Goal: Contribute content

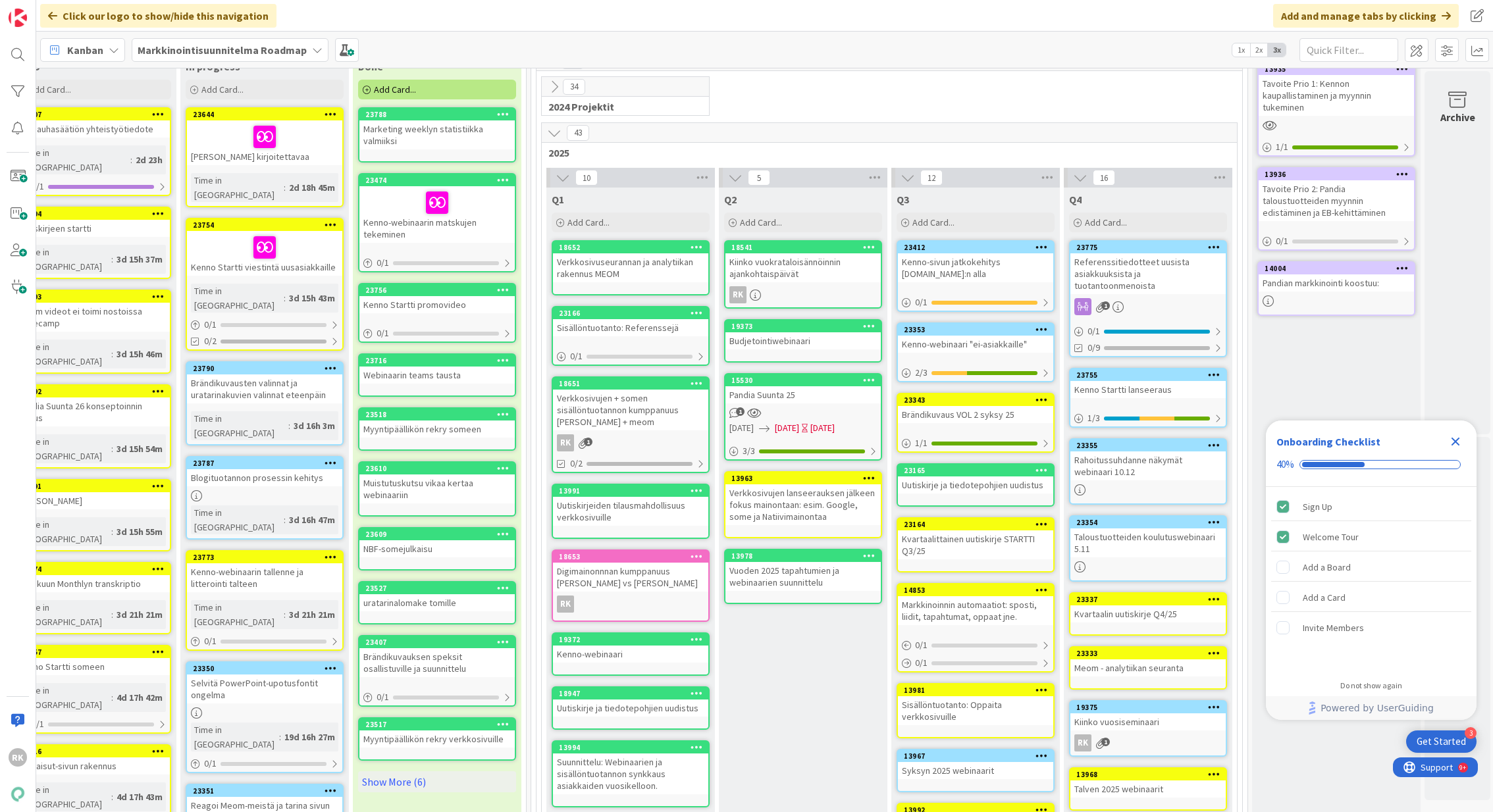
scroll to position [80, 383]
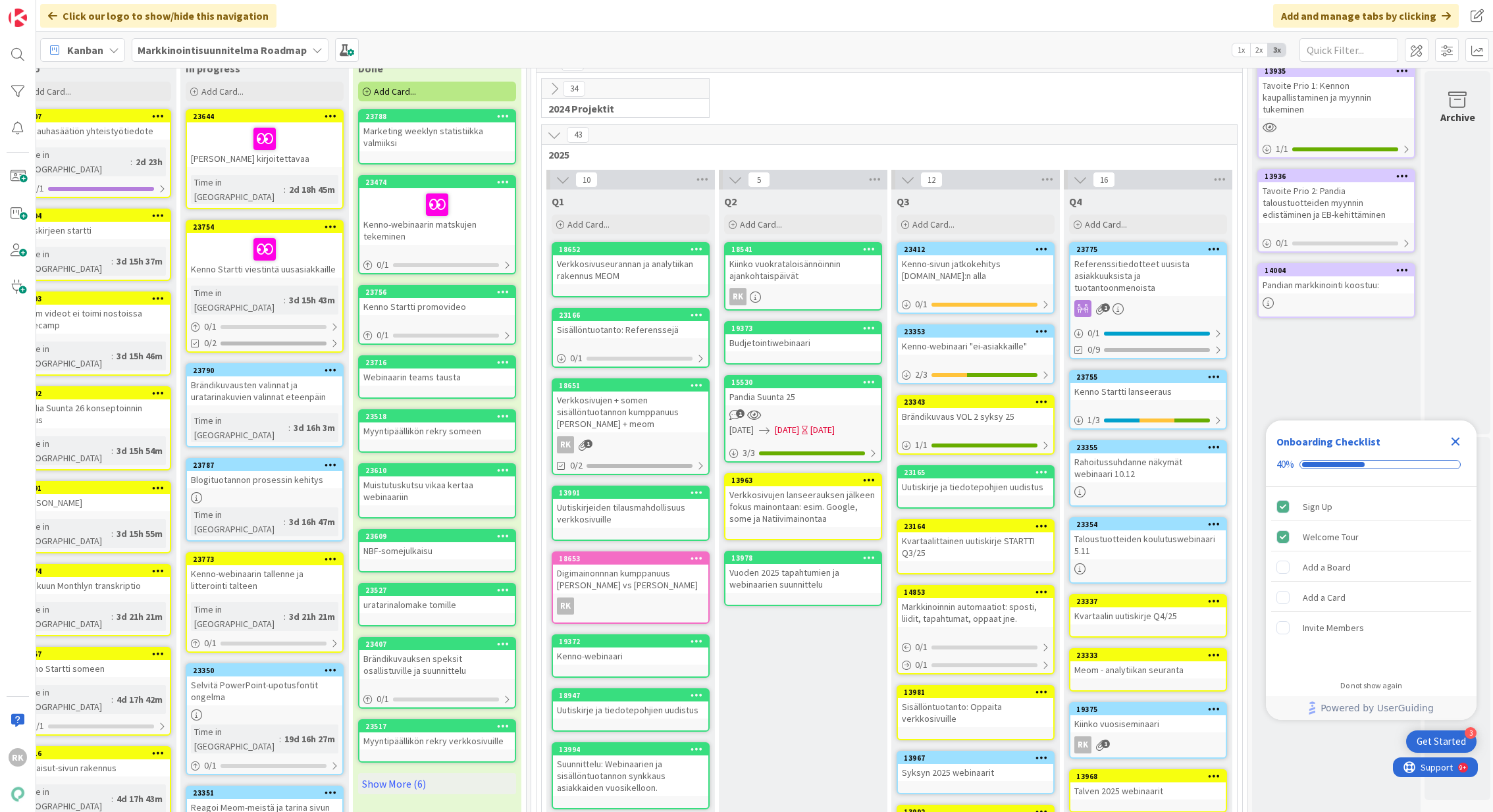
click at [1447, 444] on icon "Close Checklist" at bounding box center [1455, 441] width 16 height 16
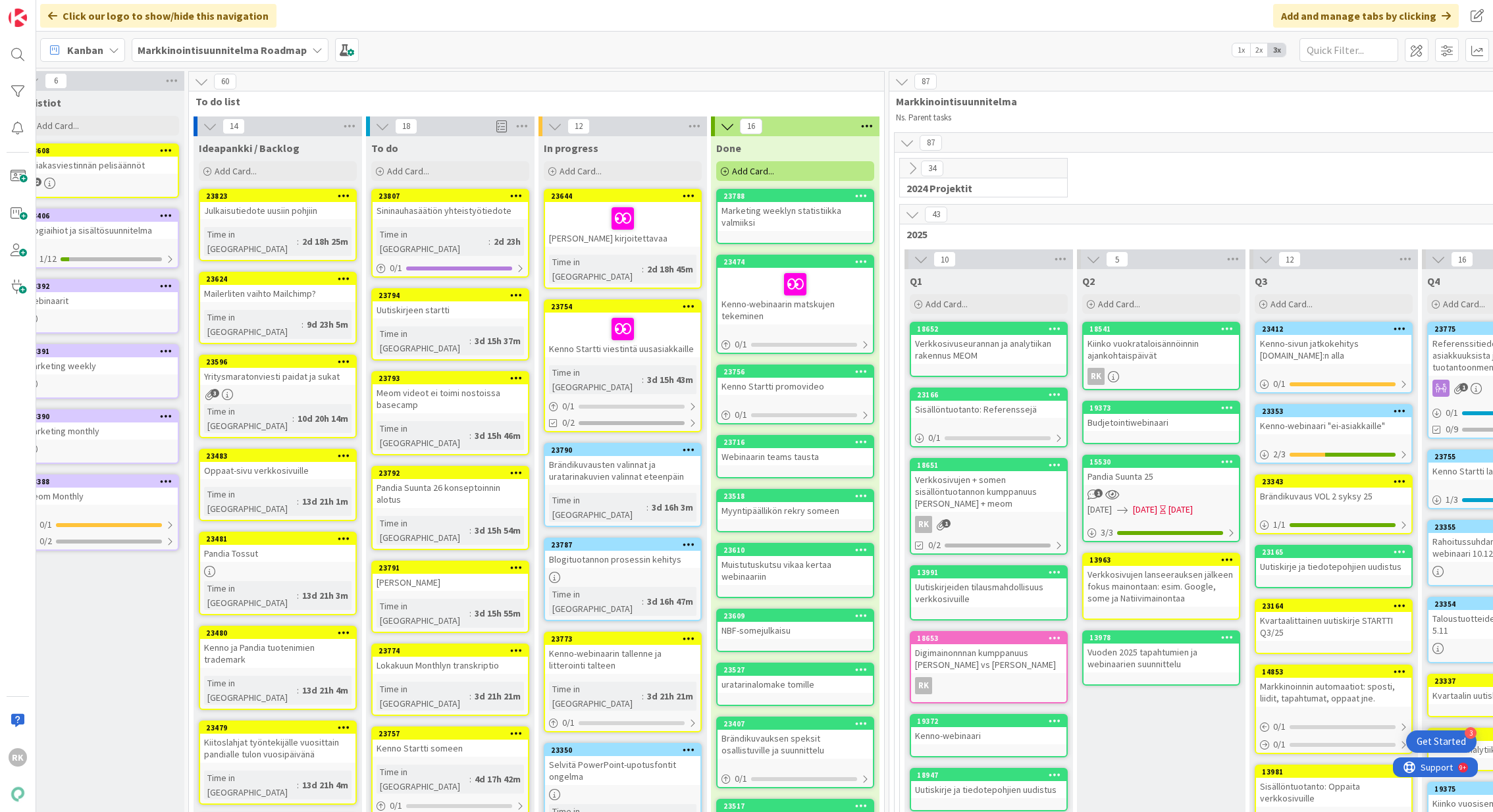
scroll to position [0, 0]
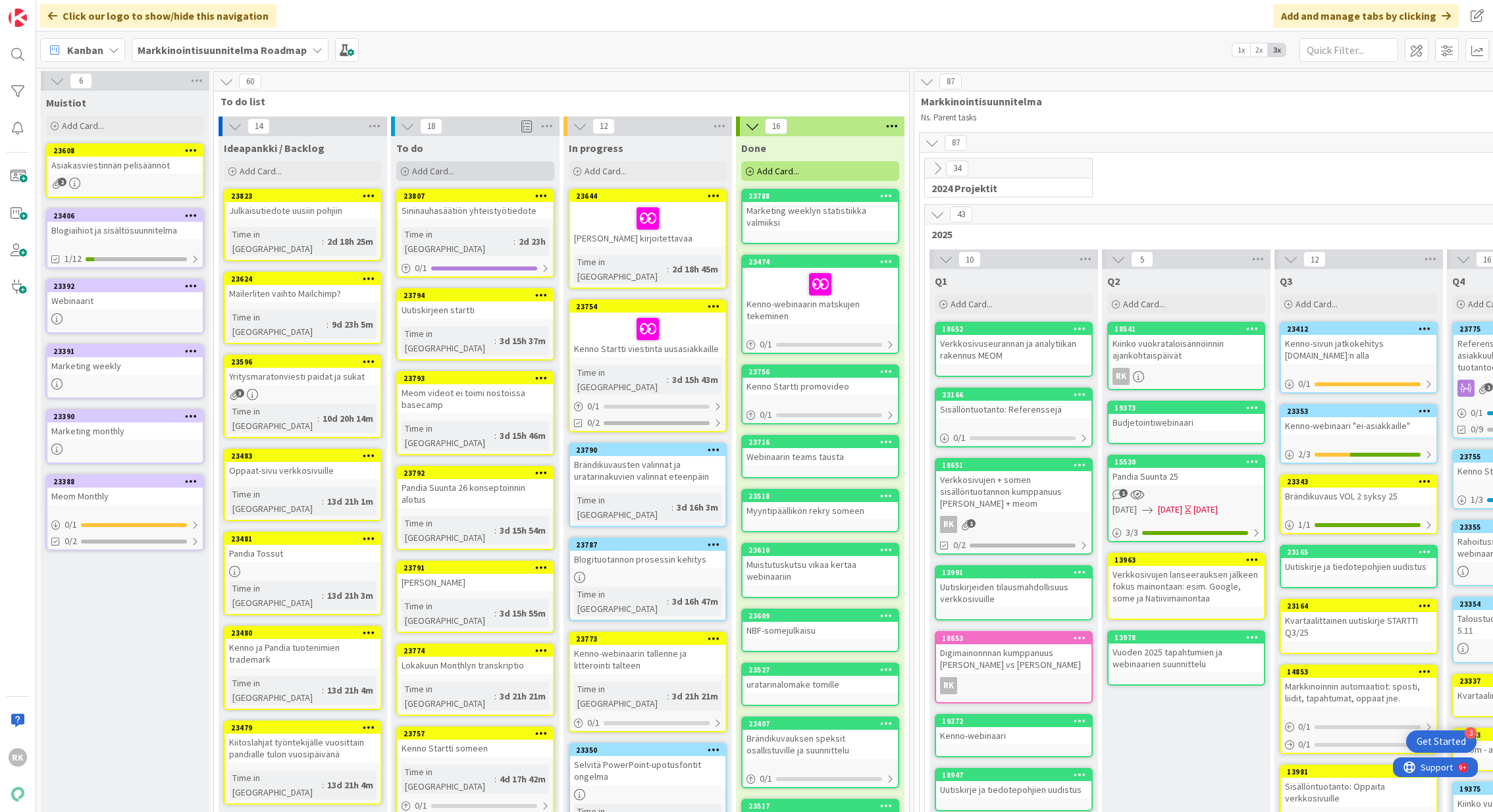
click at [419, 179] on div "Add Card..." at bounding box center [476, 170] width 158 height 19
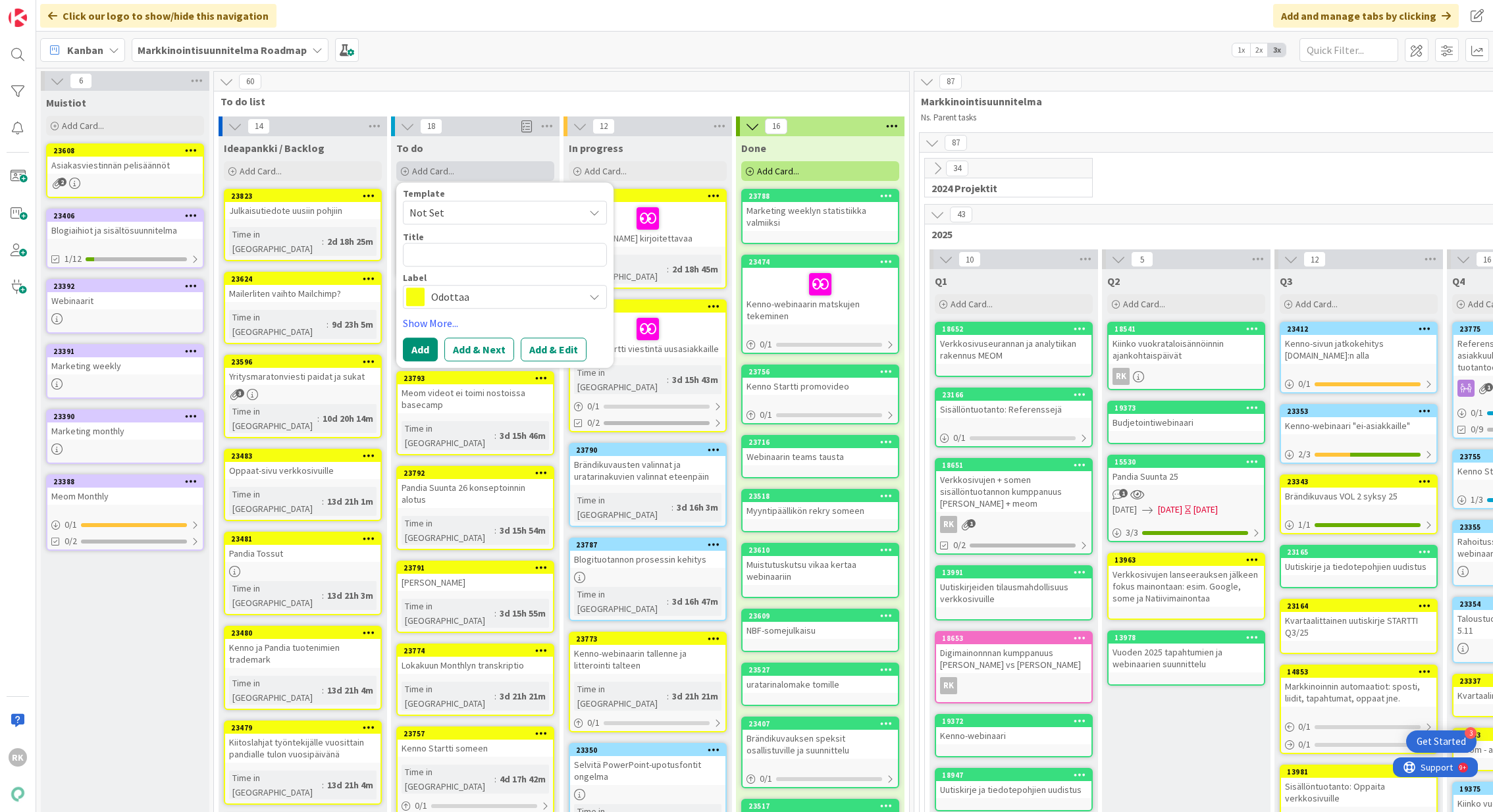
type textarea "x"
type textarea "M"
type textarea "x"
type textarea "Ma"
type textarea "x"
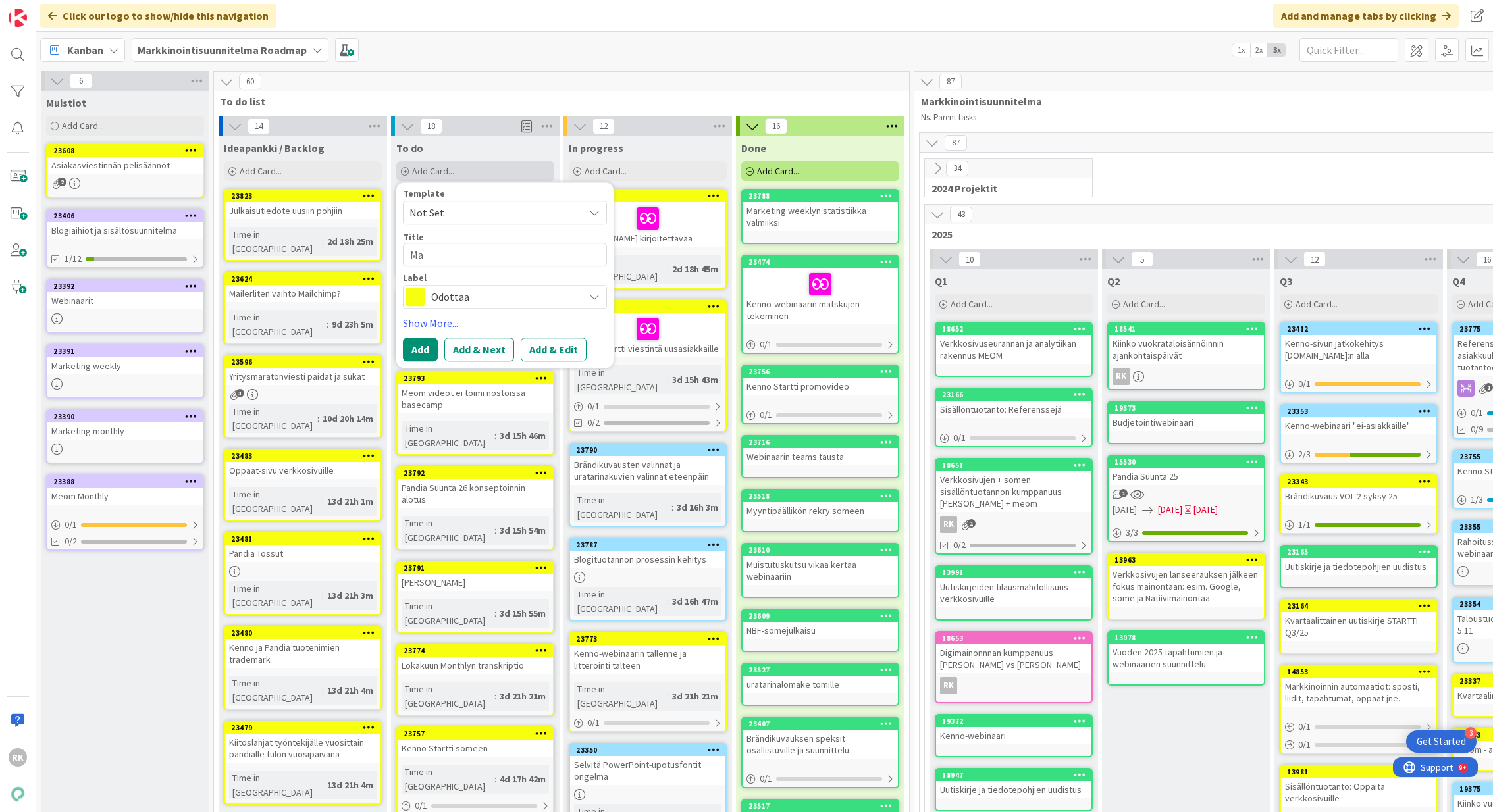
type textarea "Mar"
type textarea "x"
type textarea "Mark"
type textarea "x"
type textarea "Markk"
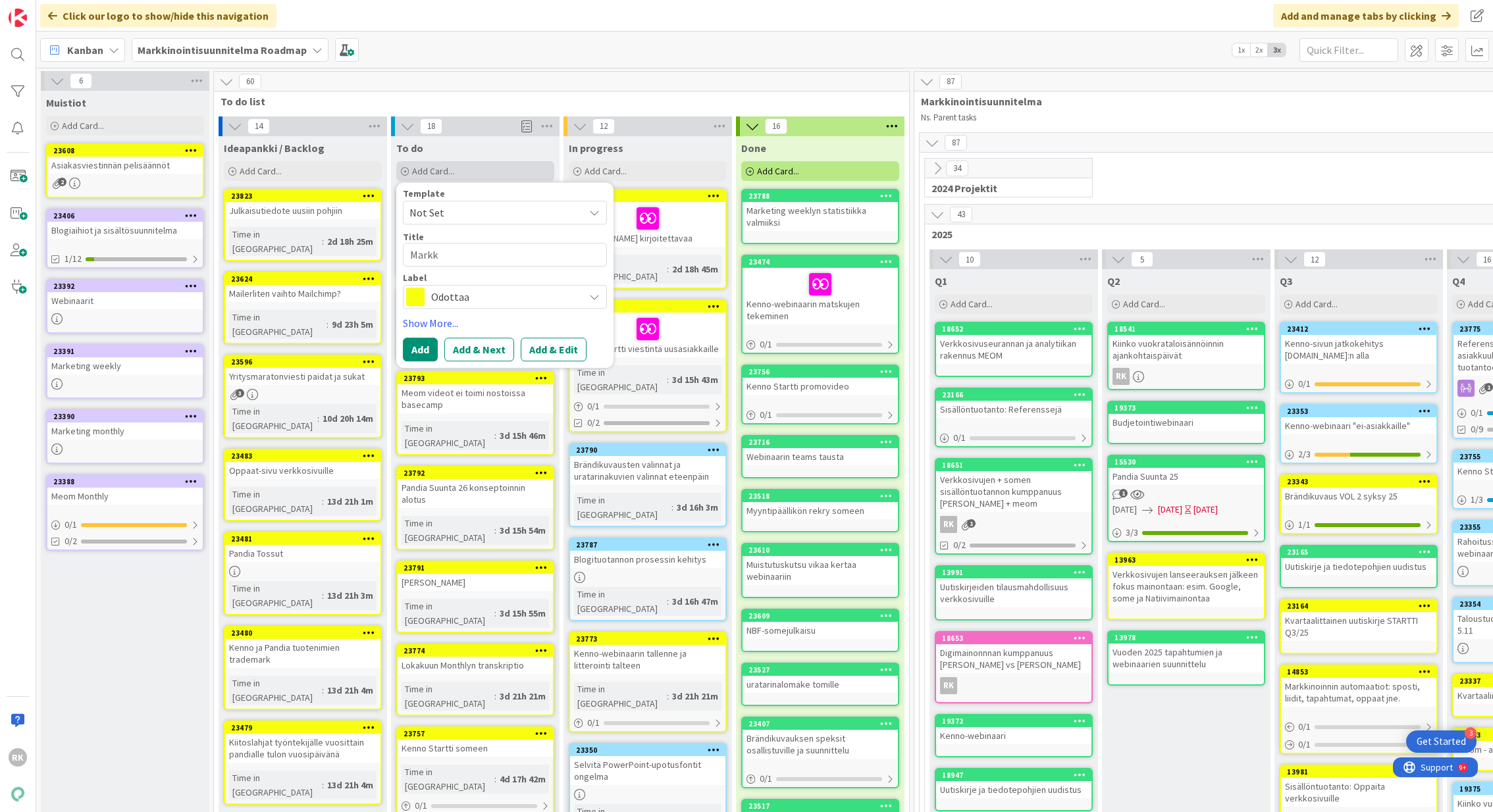
type textarea "x"
type textarea "[PERSON_NAME]"
type textarea "x"
type textarea "[PERSON_NAME]"
type textarea "x"
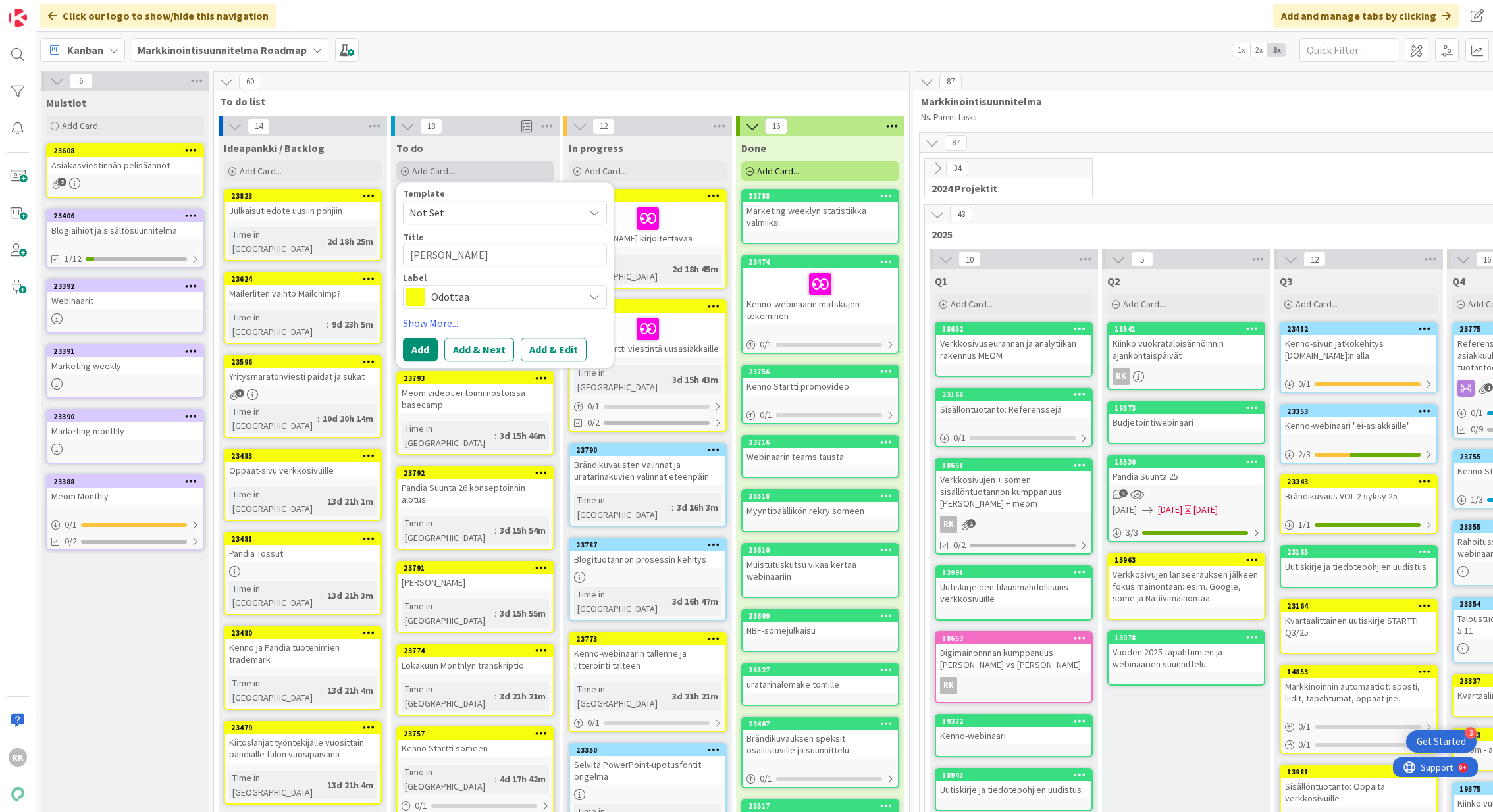
type textarea "Markkiss"
type textarea "x"
type textarea "Markkissu"
type textarea "x"
type textarea "Markkissuu"
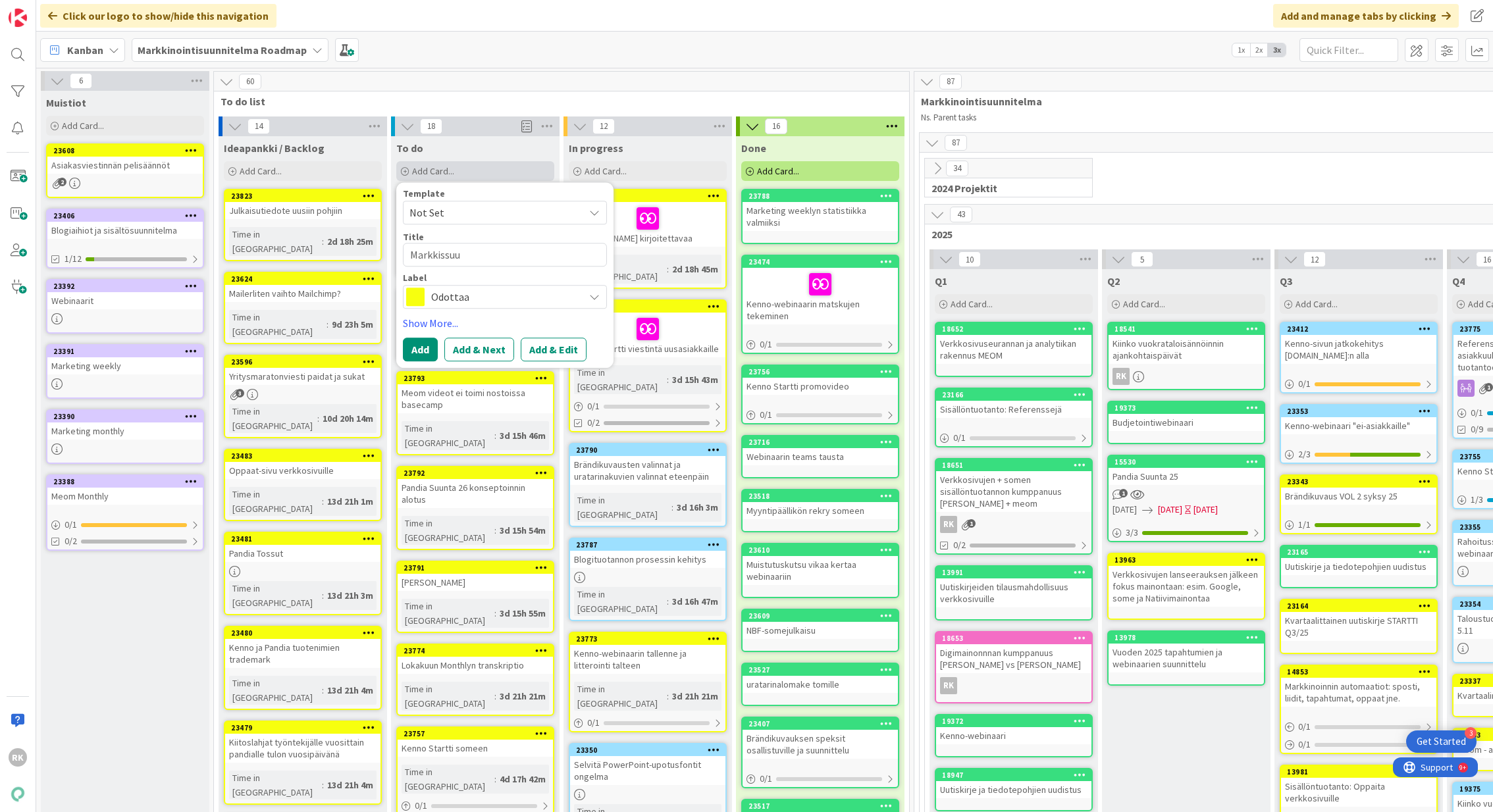
type textarea "x"
type textarea "Markkissuun"
type textarea "x"
type textarea "Markkissuunn"
type textarea "x"
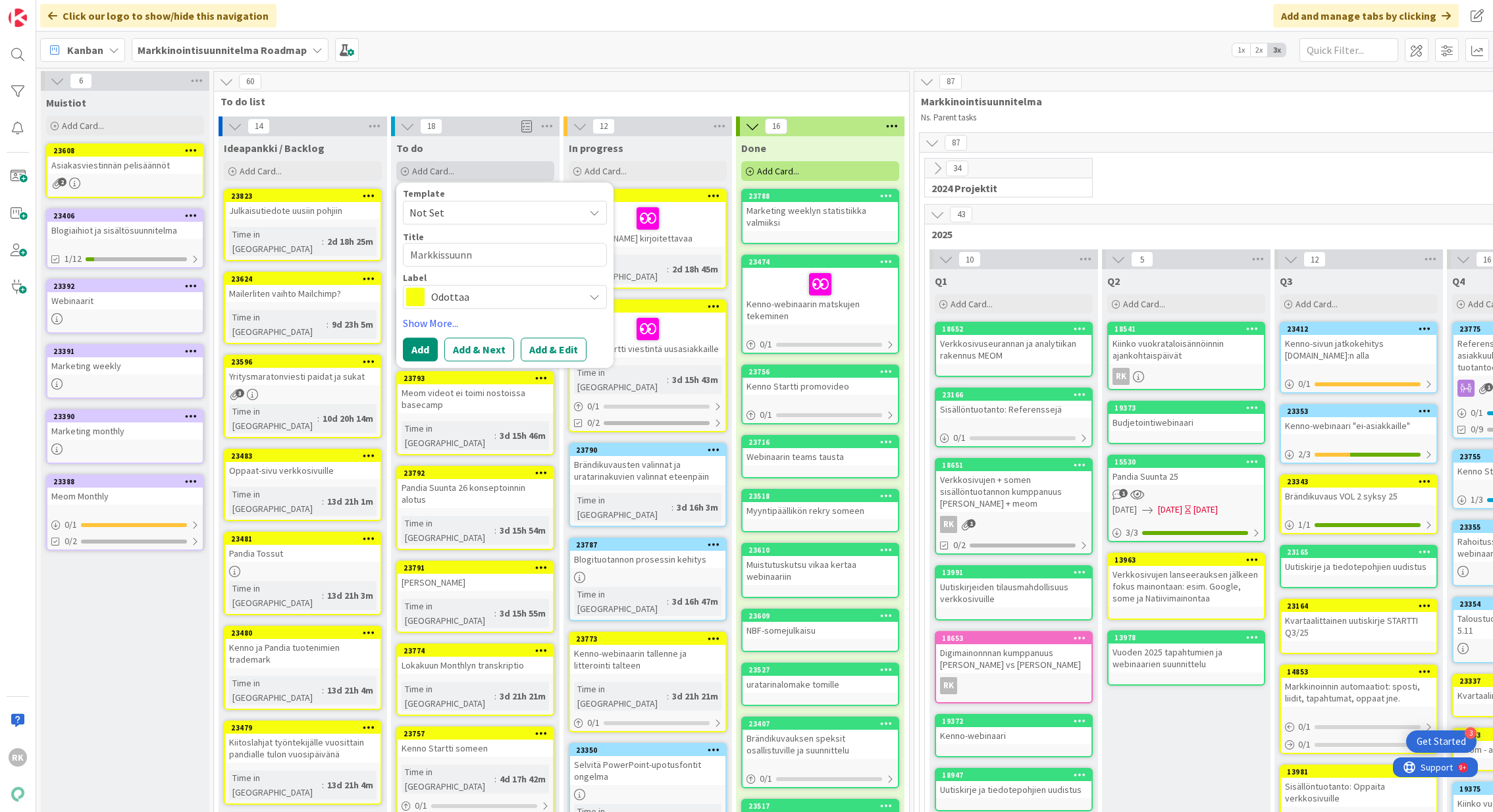
type textarea "Markkissuunni"
type textarea "x"
type textarea "Markkissuunnit"
type textarea "x"
type textarea "Markkissuunnite"
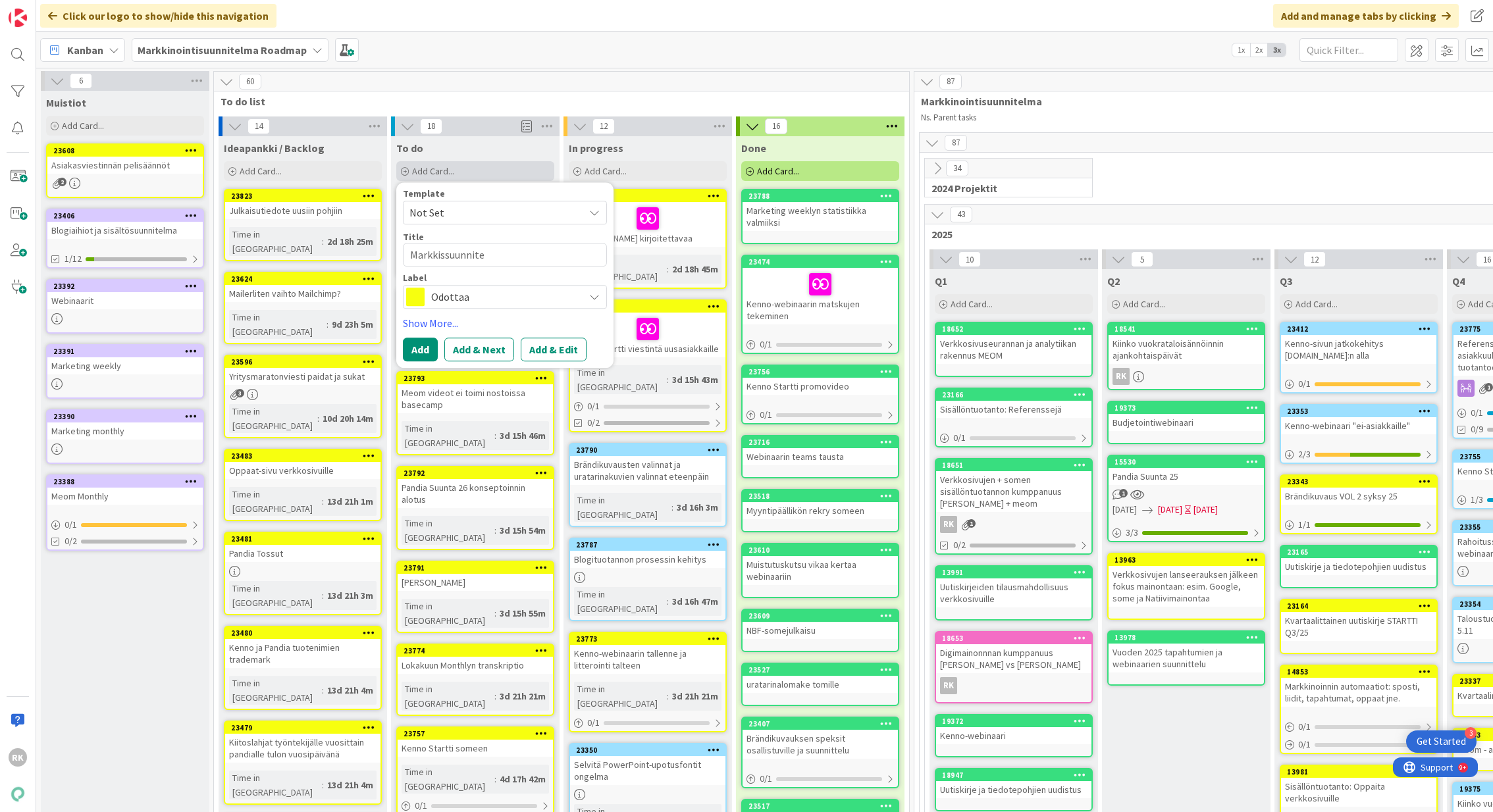
type textarea "x"
type textarea "Markkissuunnitel"
type textarea "x"
type textarea "Markkissuunnitelm"
type textarea "x"
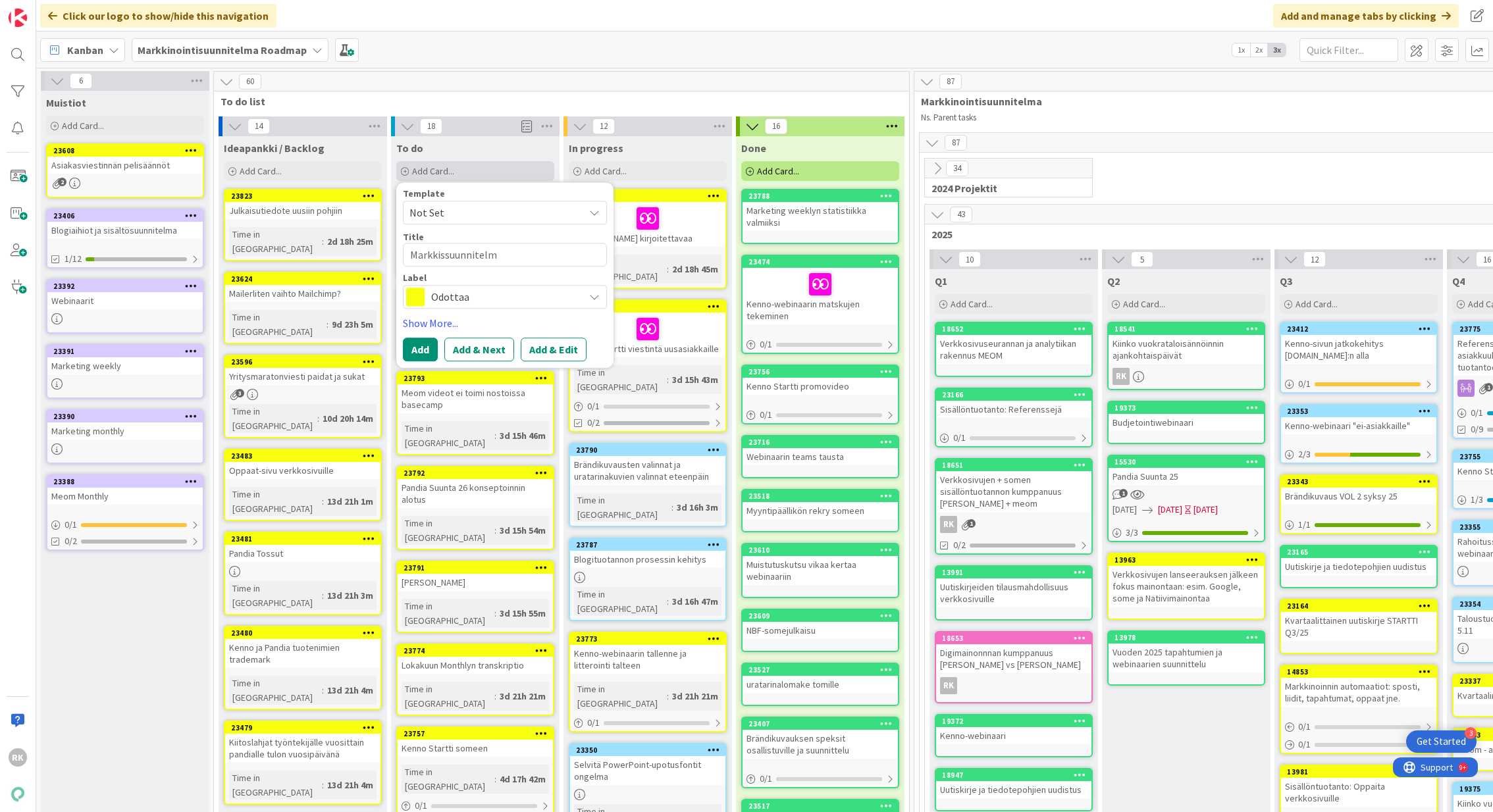
type textarea "Markkissuunnitelma"
type textarea "x"
type textarea "Markkissuunnitelman"
type textarea "x"
type textarea "Markkissuunnitelman"
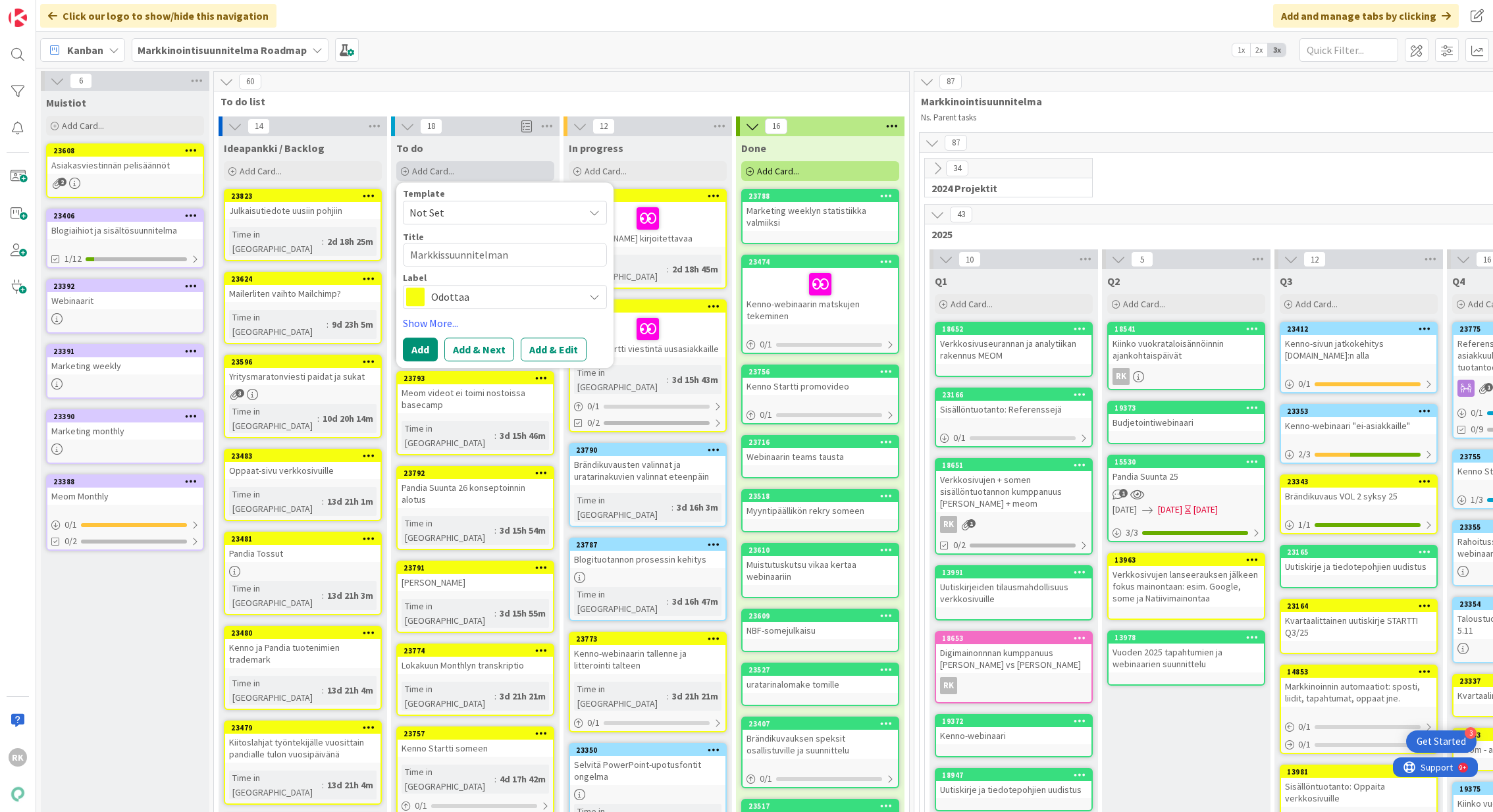
type textarea "x"
type textarea "Markkissuunnitelman 20"
type textarea "x"
type textarea "Markkissuunnitelman 202"
type textarea "x"
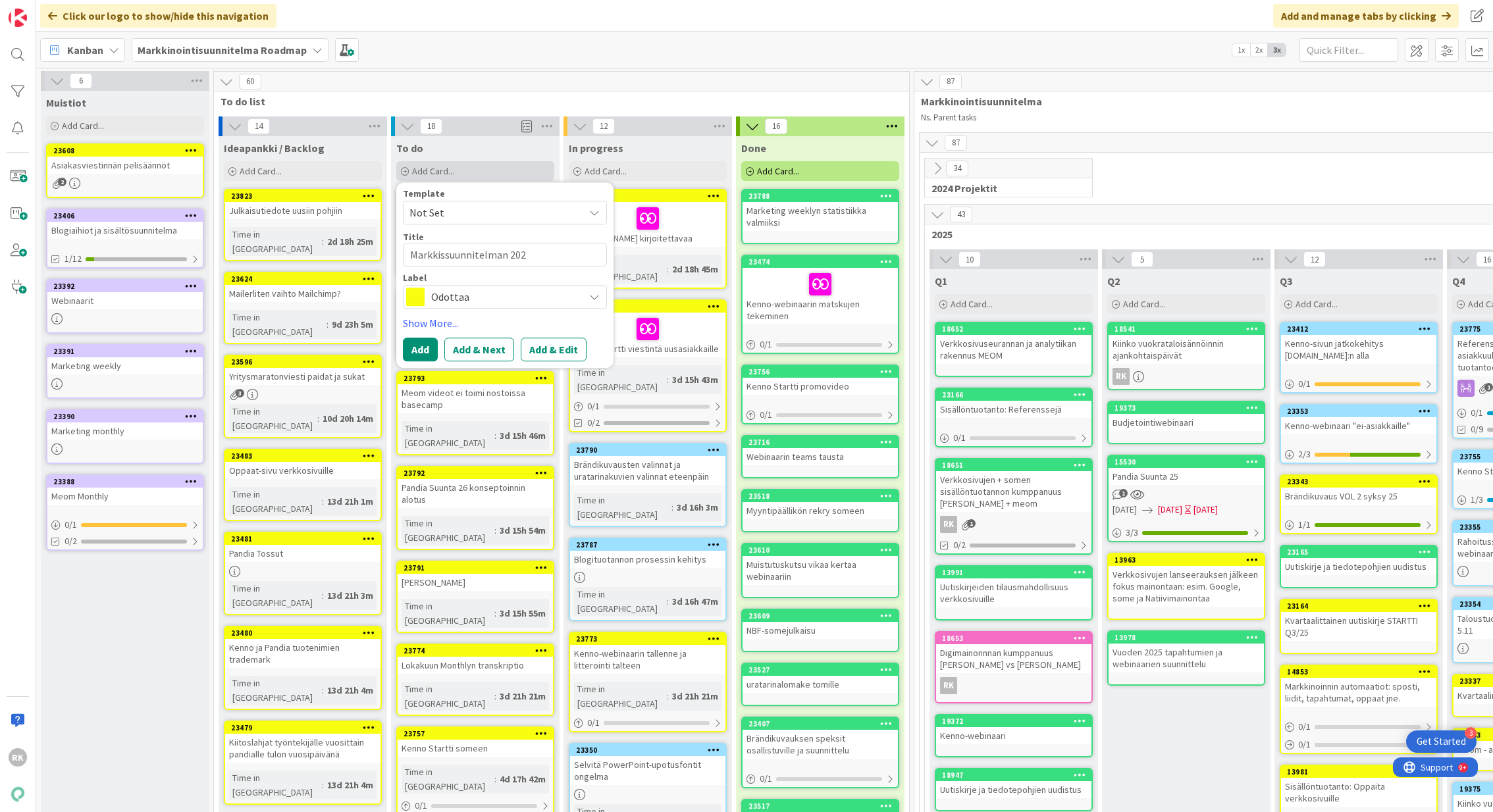
type textarea "Markkissuunnitelman 2026"
type textarea "x"
type textarea "Markkissuunnitelman 2026"
type textarea "x"
type textarea "Markkissuunnitelman 2026 2"
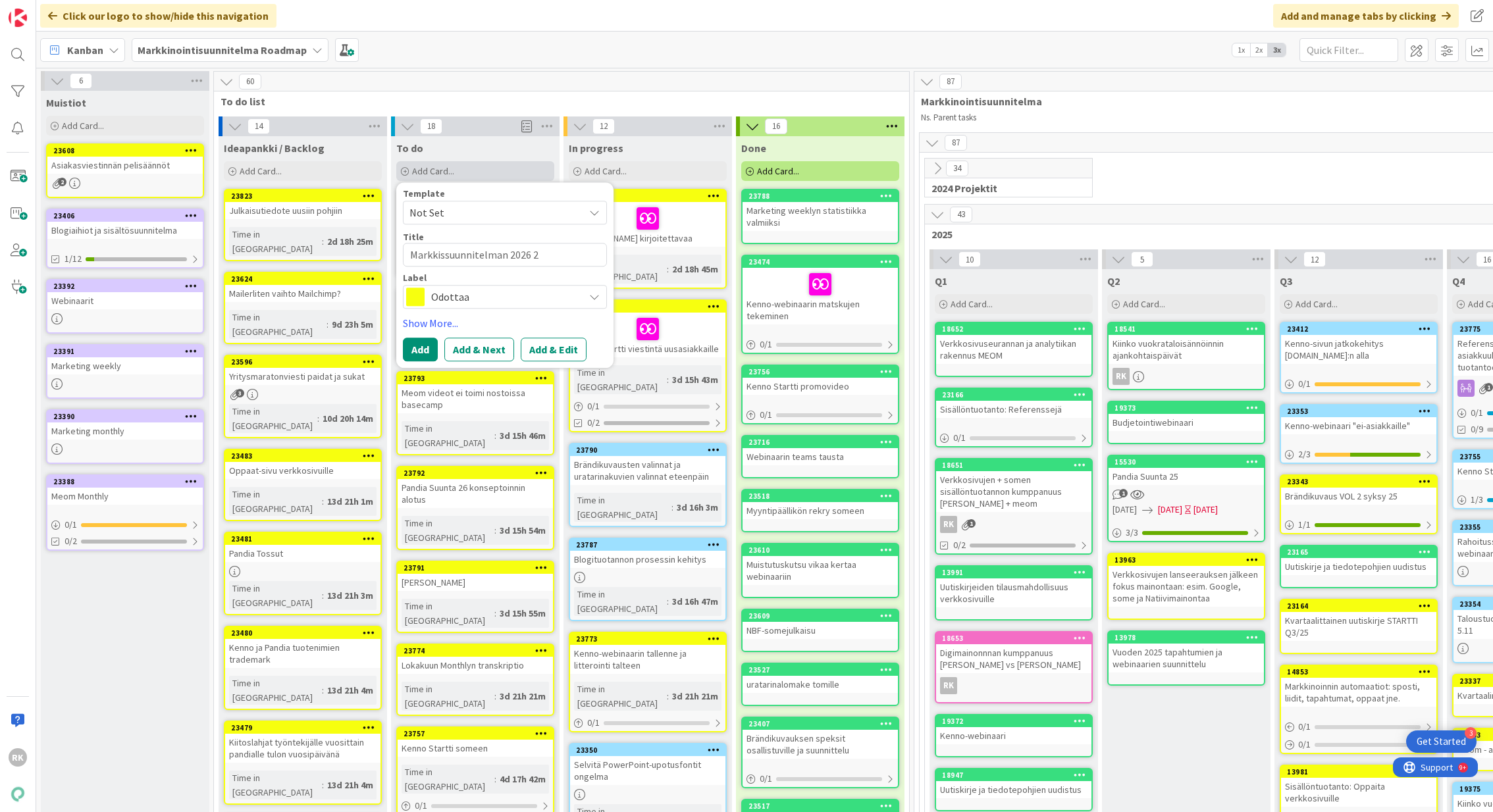
type textarea "x"
type textarea "Markkissuunnitelman 2026 20"
type textarea "x"
type textarea "Markkissuunnitelman 2026 202"
type textarea "x"
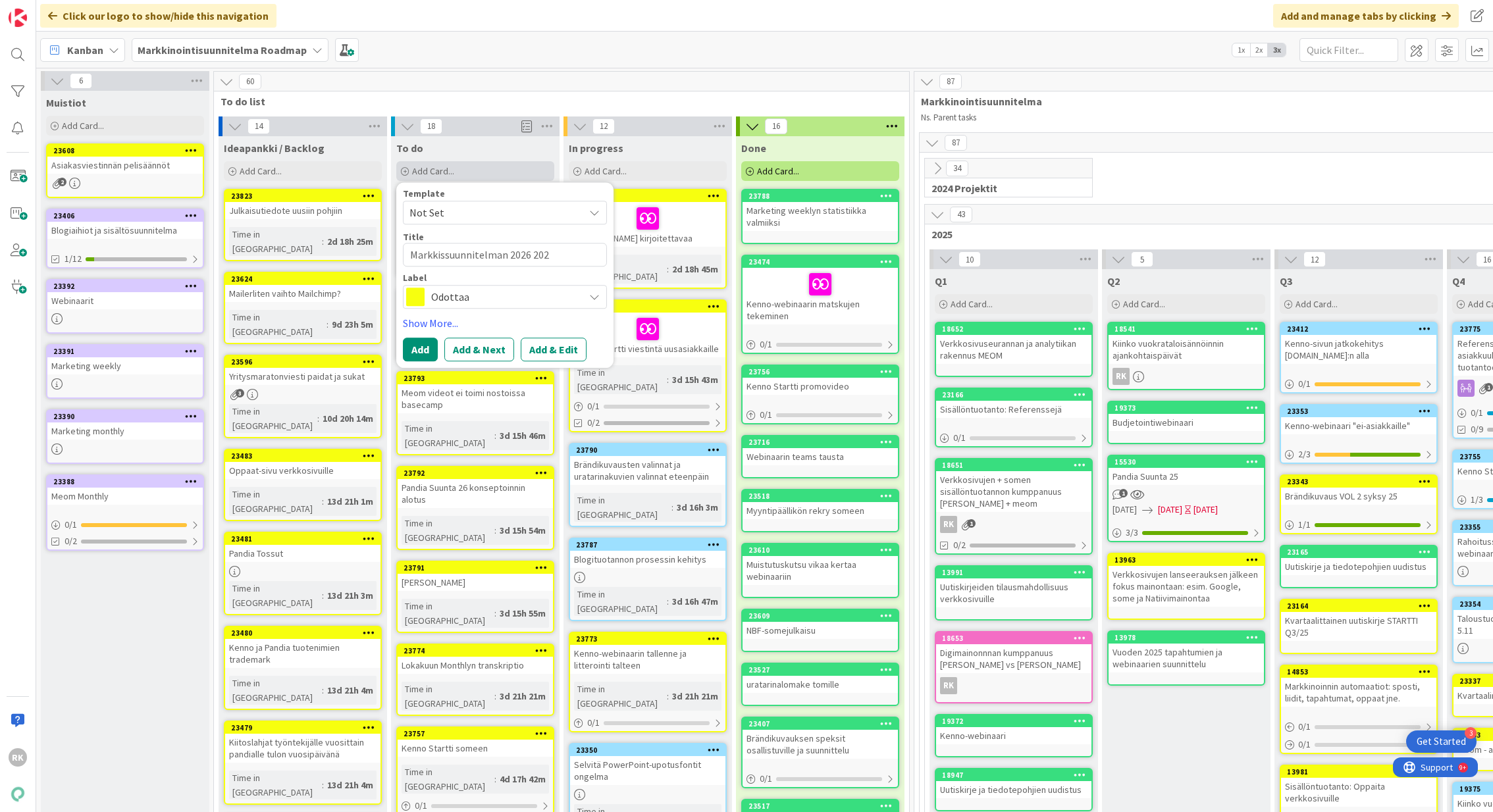
type textarea "Markkissuunnitelman 2026 2027"
type textarea "x"
type textarea "Markkissuunnitelman 2026 2027"
type textarea "x"
type textarea "Markkissuunnitelman 2026 2027 ja"
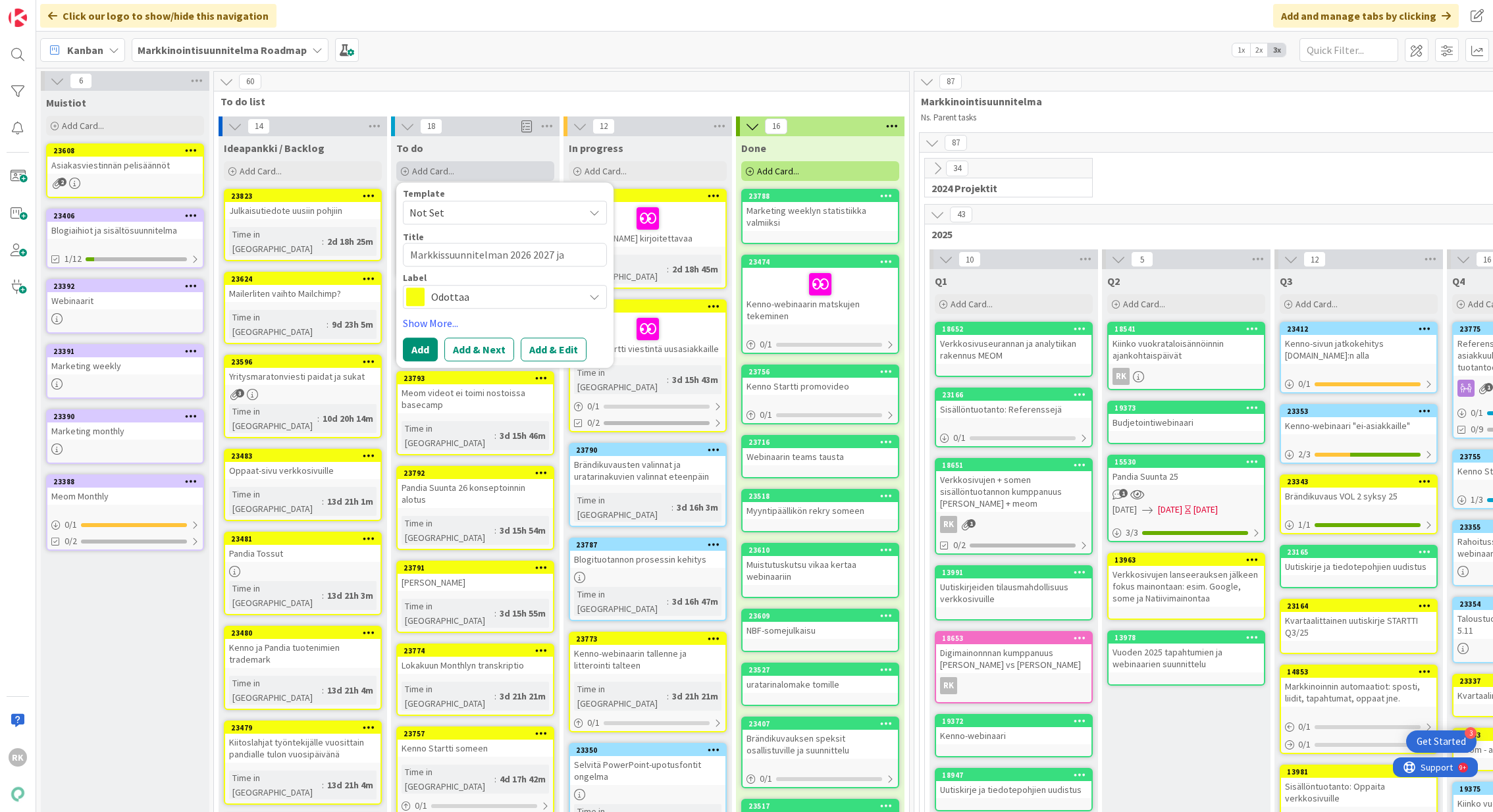
type textarea "x"
type textarea "Markkissuunnitelman 2026 2027 jat"
type textarea "x"
type textarea "Markkissuunnitelman 2026 2027 jatk"
type textarea "x"
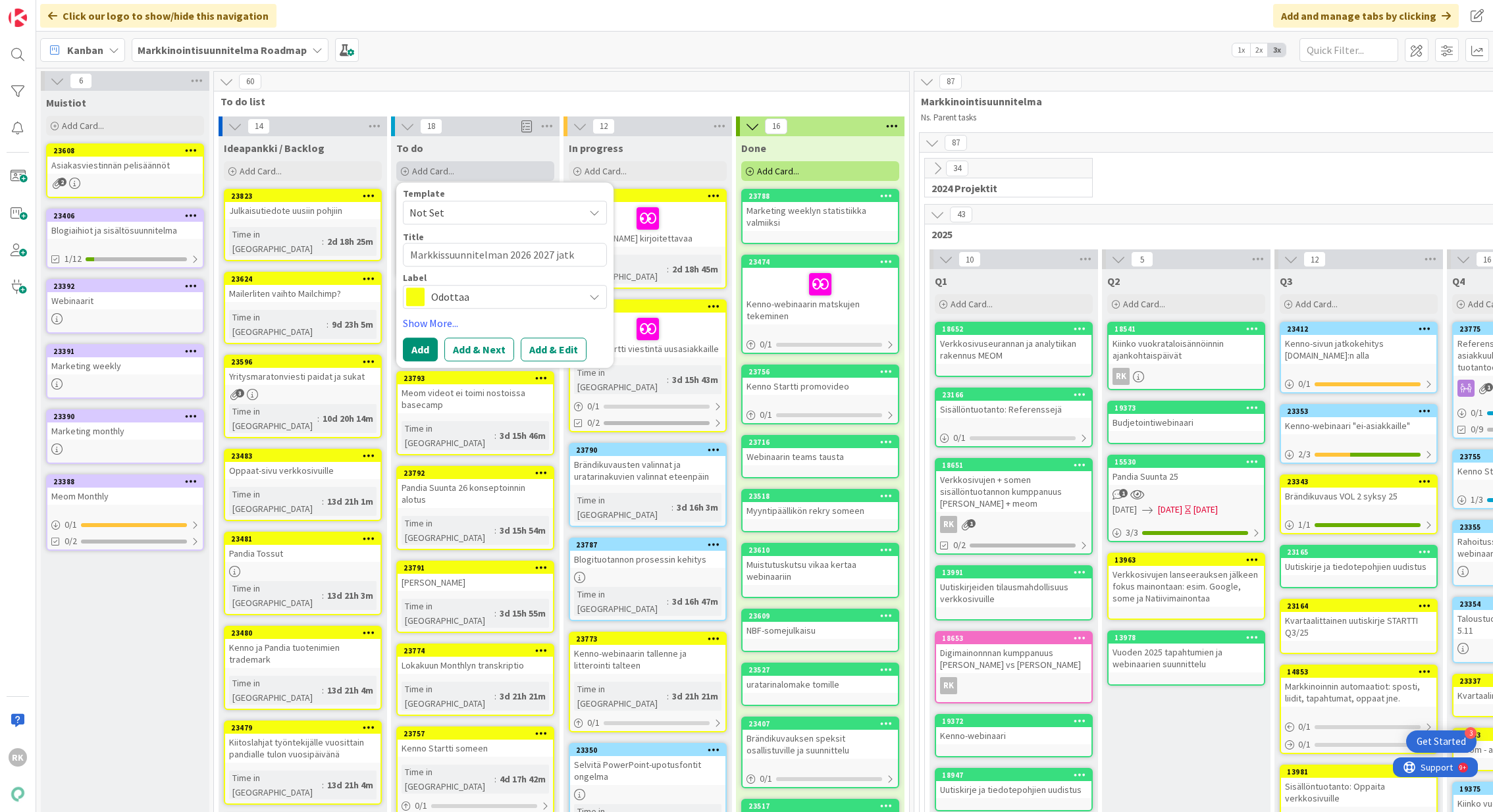
type textarea "Markkissuunnitelman 2026 2027 jatko"
type textarea "x"
type textarea "Markkissuunnitelman 2026 2027 jatkok"
type textarea "x"
type textarea "Markkissuunnitelman 2026 2027 jatkoke"
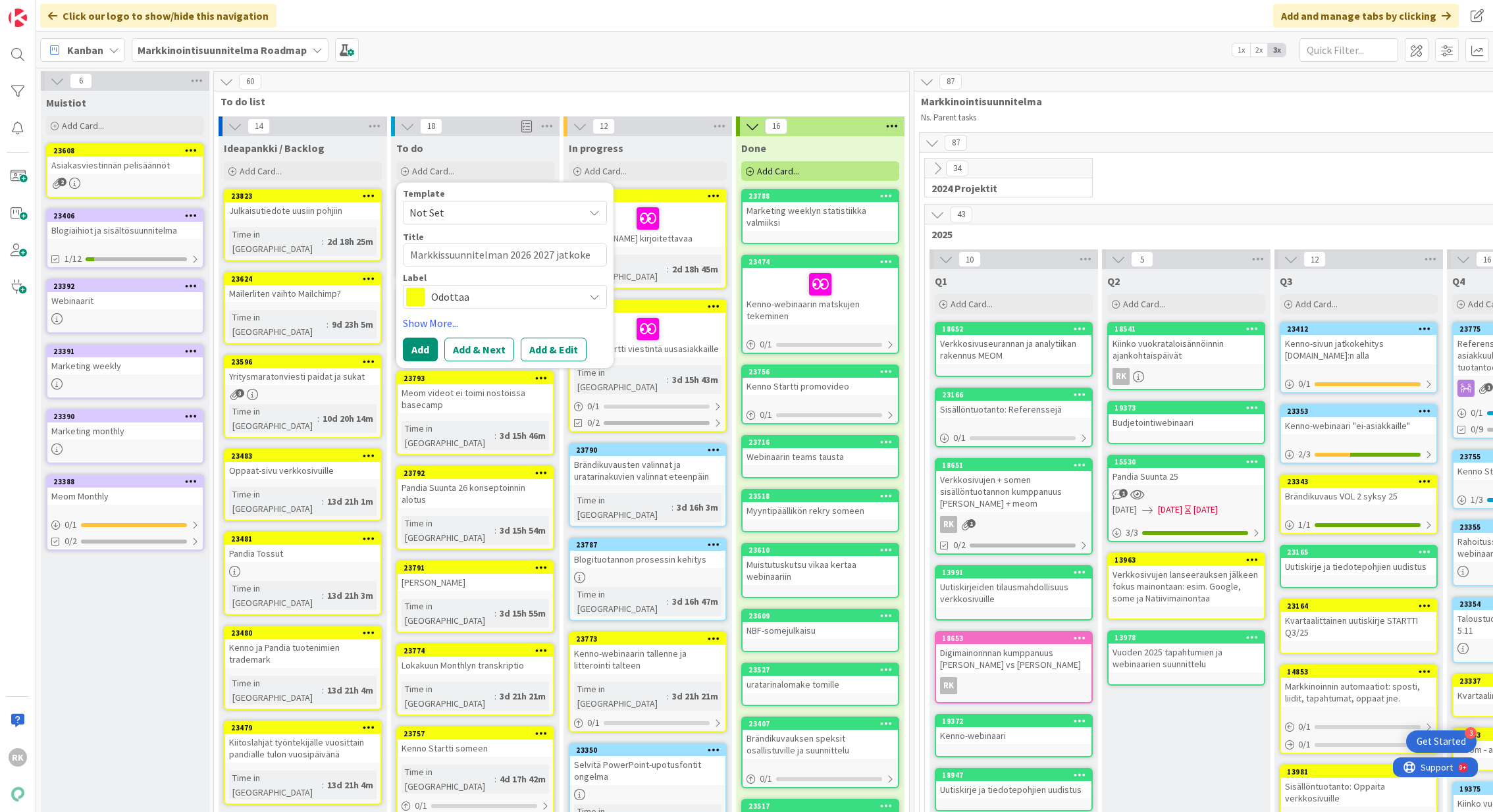
type textarea "x"
type textarea "Markkissuunnitelman 2026 2027 jatkokeh"
type textarea "x"
type textarea "Markkissuunnitelman 2026 2027 jatkokehi"
type textarea "x"
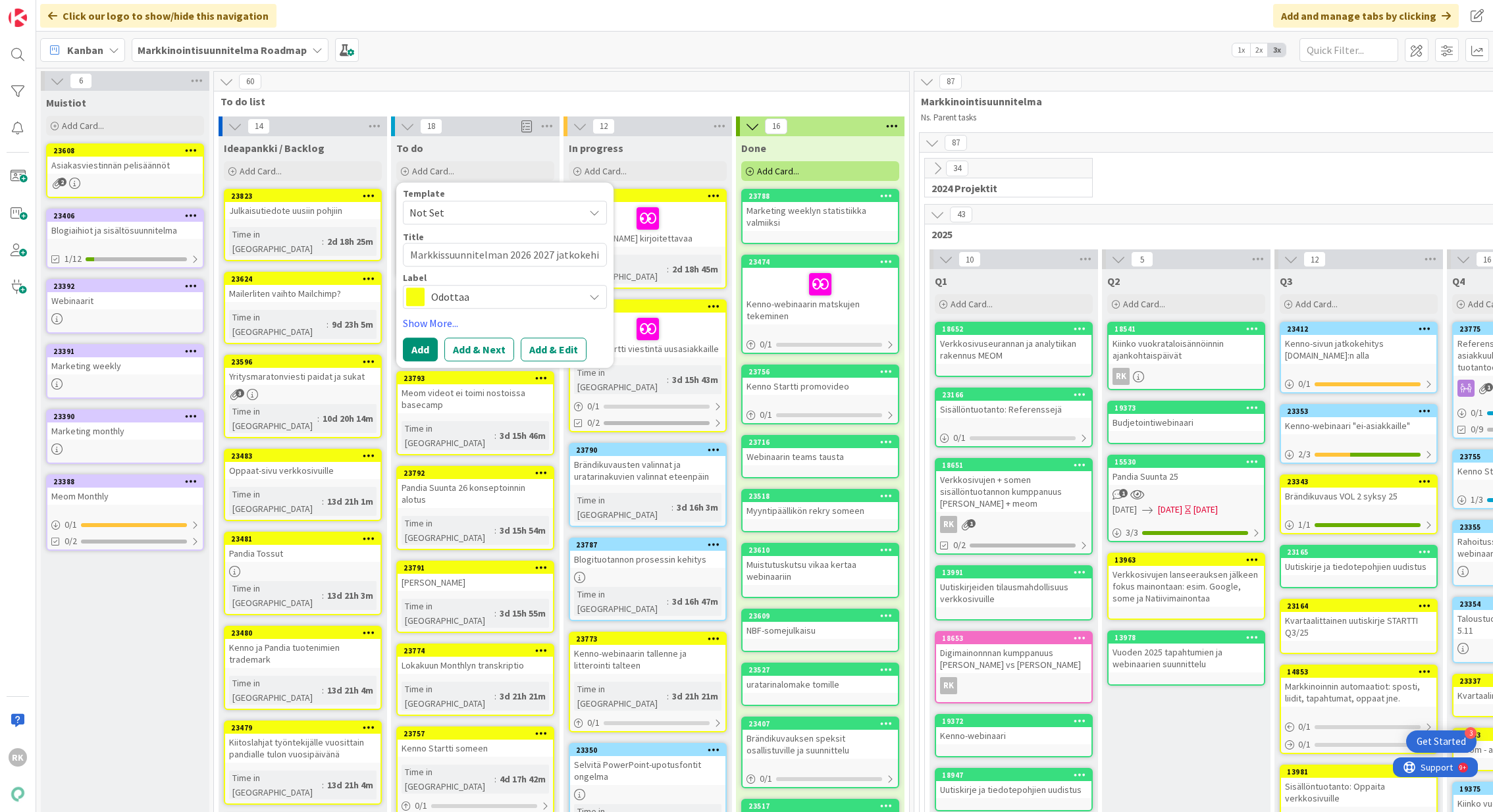
type textarea "Markkissuunnitelman 2026 2027 jatkokehit"
type textarea "x"
type textarea "Markkissuunnitelman 2026 2027 jatkokehity"
type textarea "x"
type textarea "Markkissuunnitelman 2026 2027 jatkokehitys"
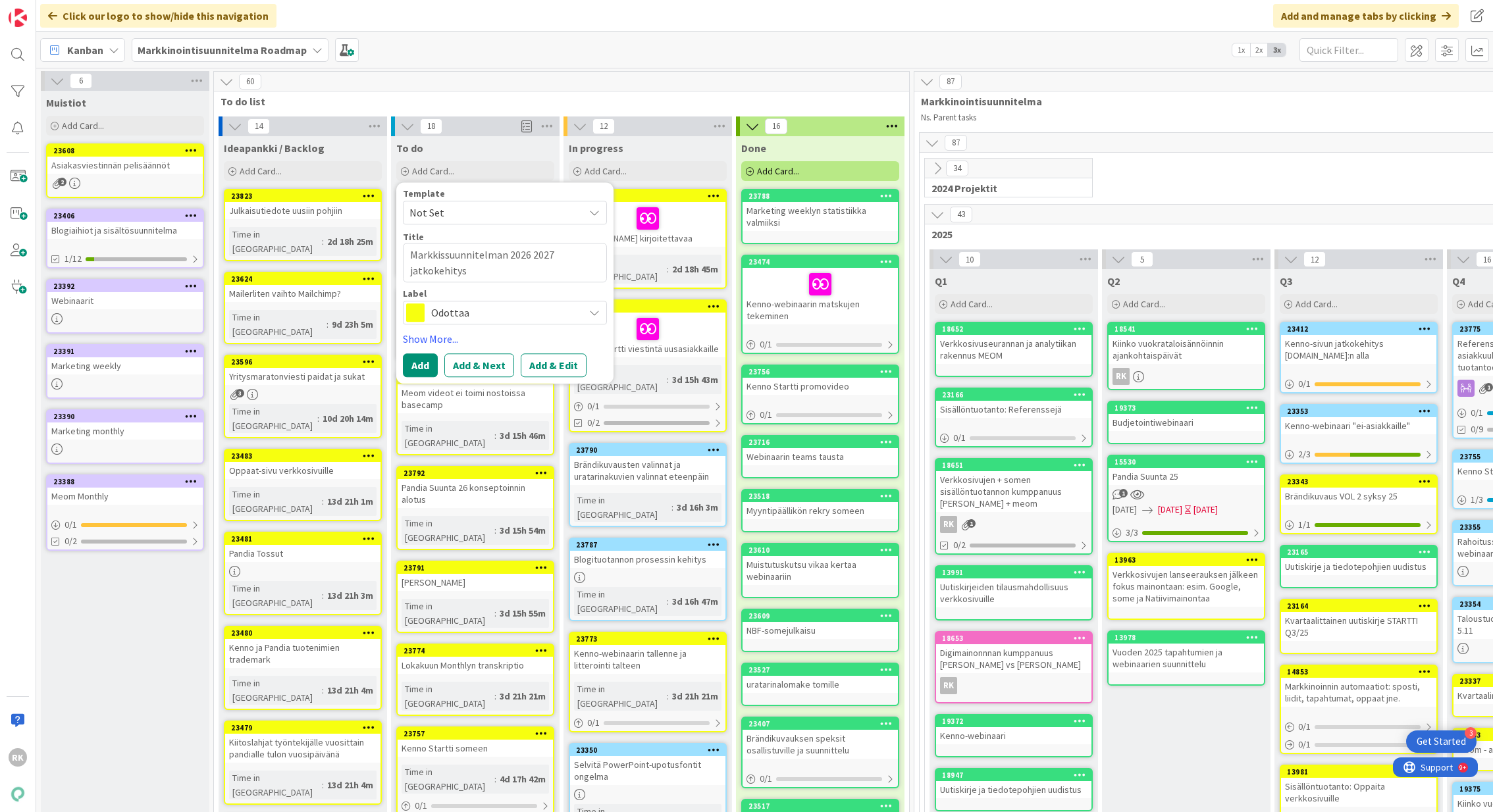
type textarea "x"
type textarea "Markkissuunnitelman 2026 2027 jatkokehitys"
type textarea "x"
type textarea "Markkissuunnitelman 2026 2027 jatkokehitys K"
type textarea "x"
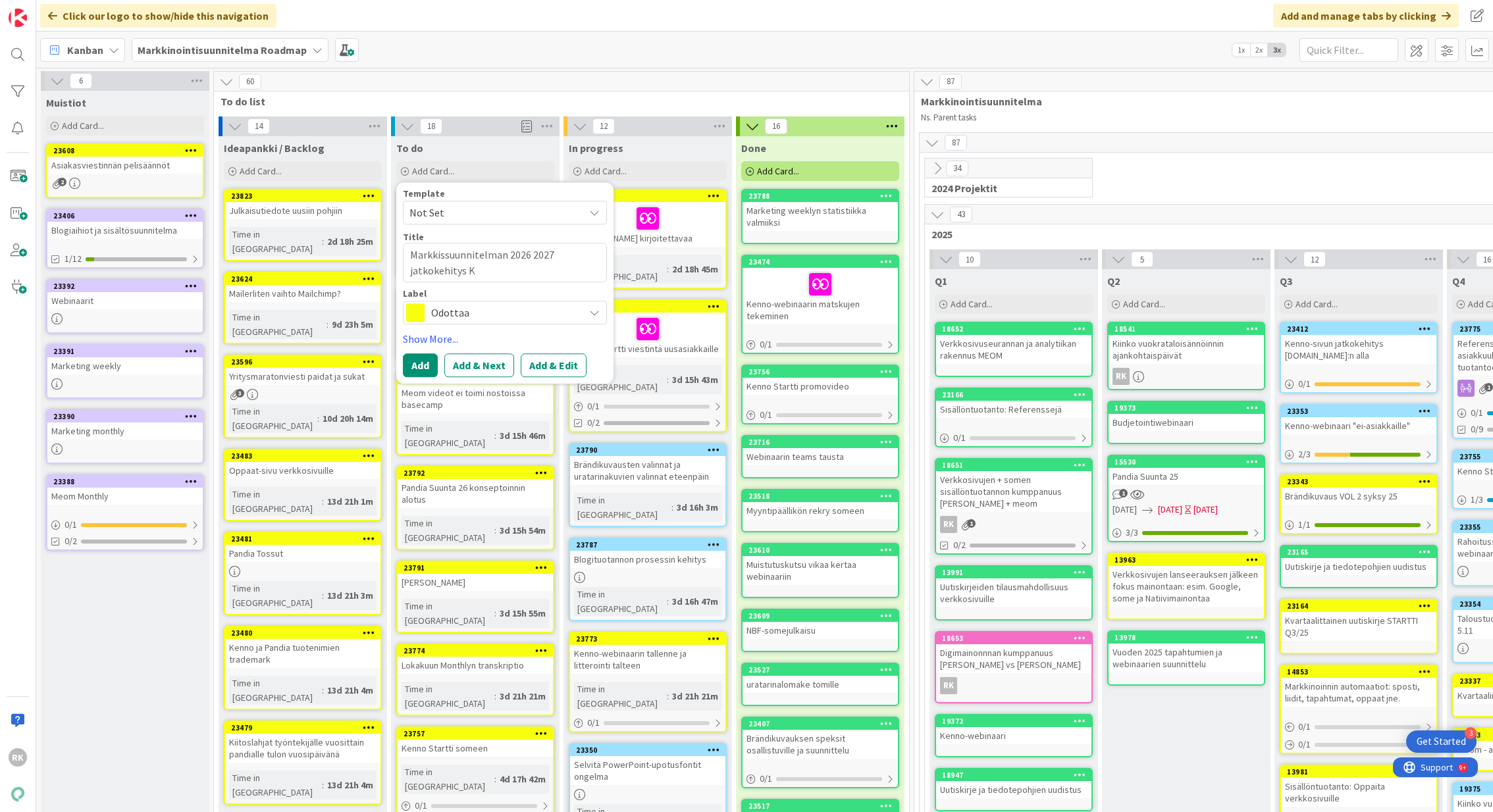
type textarea "Markkissuunnitelman 2026 2027 jatkokehitys Ka"
type textarea "x"
type textarea "Markkissuunnitelman 2026 2027 jatkokehitys Kan"
type textarea "x"
type textarea "Markkissuunnitelman 2026 2027 jatkokehitys Kanba"
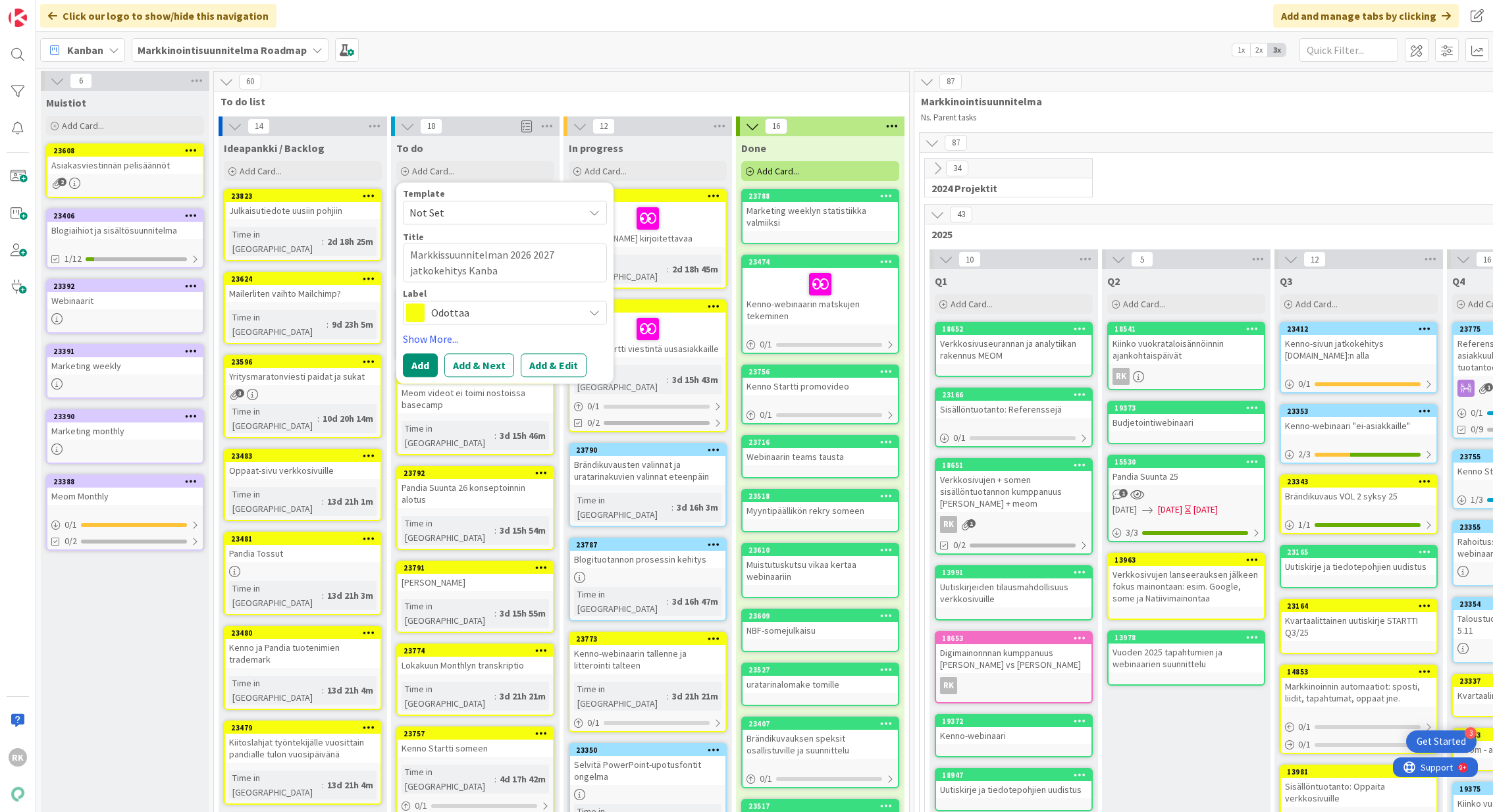
type textarea "x"
type textarea "Markkissuunnitelman 2026 2027 jatkokehitys Kanban"
type textarea "x"
type textarea "Markkissuunnitelman 2026 2027 jatkokehitys Kanbanis"
type textarea "x"
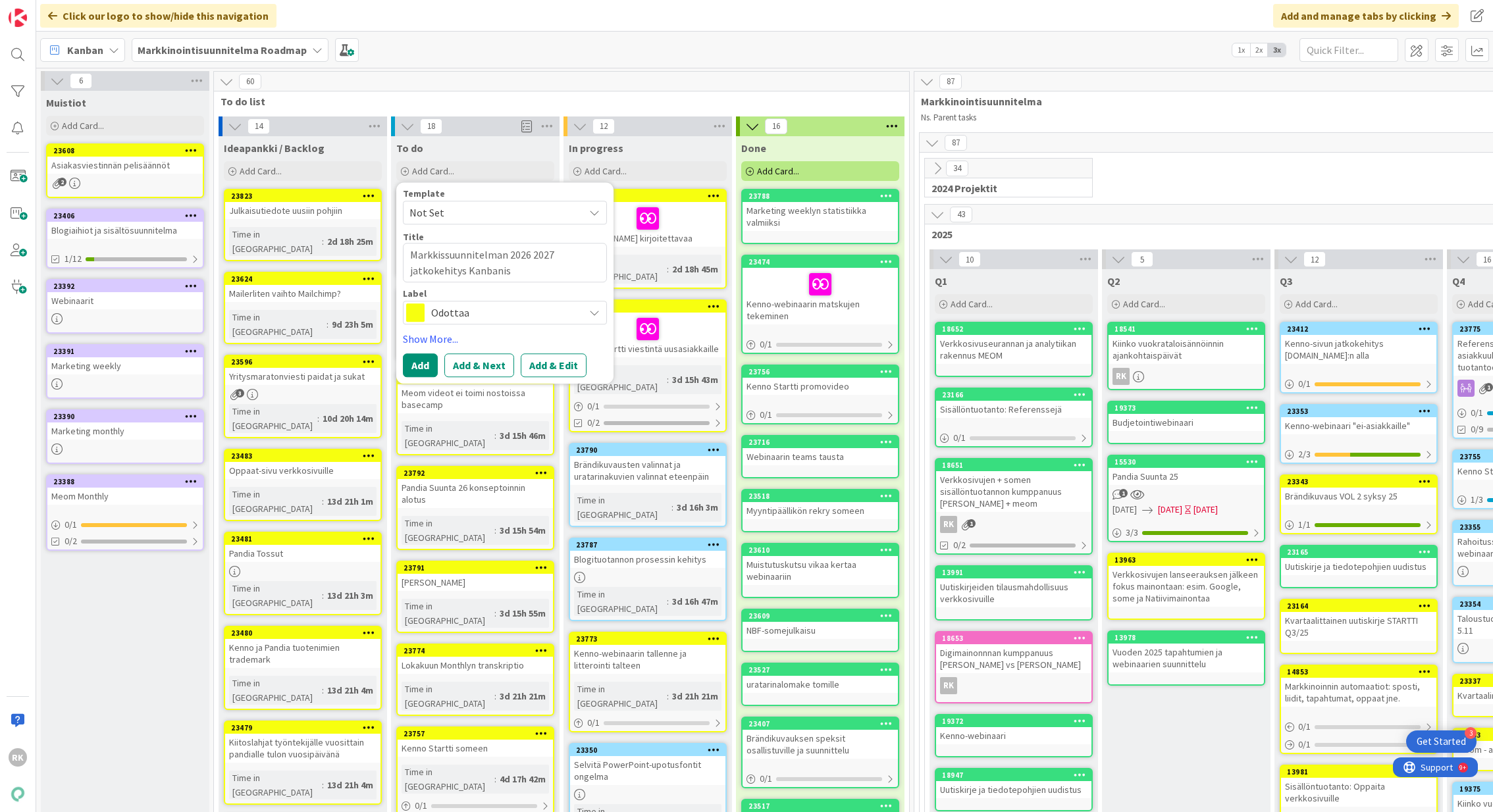
type textarea "Markkissuunnitelman 2026 2027 jatkokehitys Kanbaniss"
type textarea "x"
type textarea "Markkissuunnitelman 2026 2027 jatkokehitys [GEOGRAPHIC_DATA]"
type textarea "x"
type textarea "Markkissuunnitelman 2026 2027 jatkokehitys [GEOGRAPHIC_DATA]"
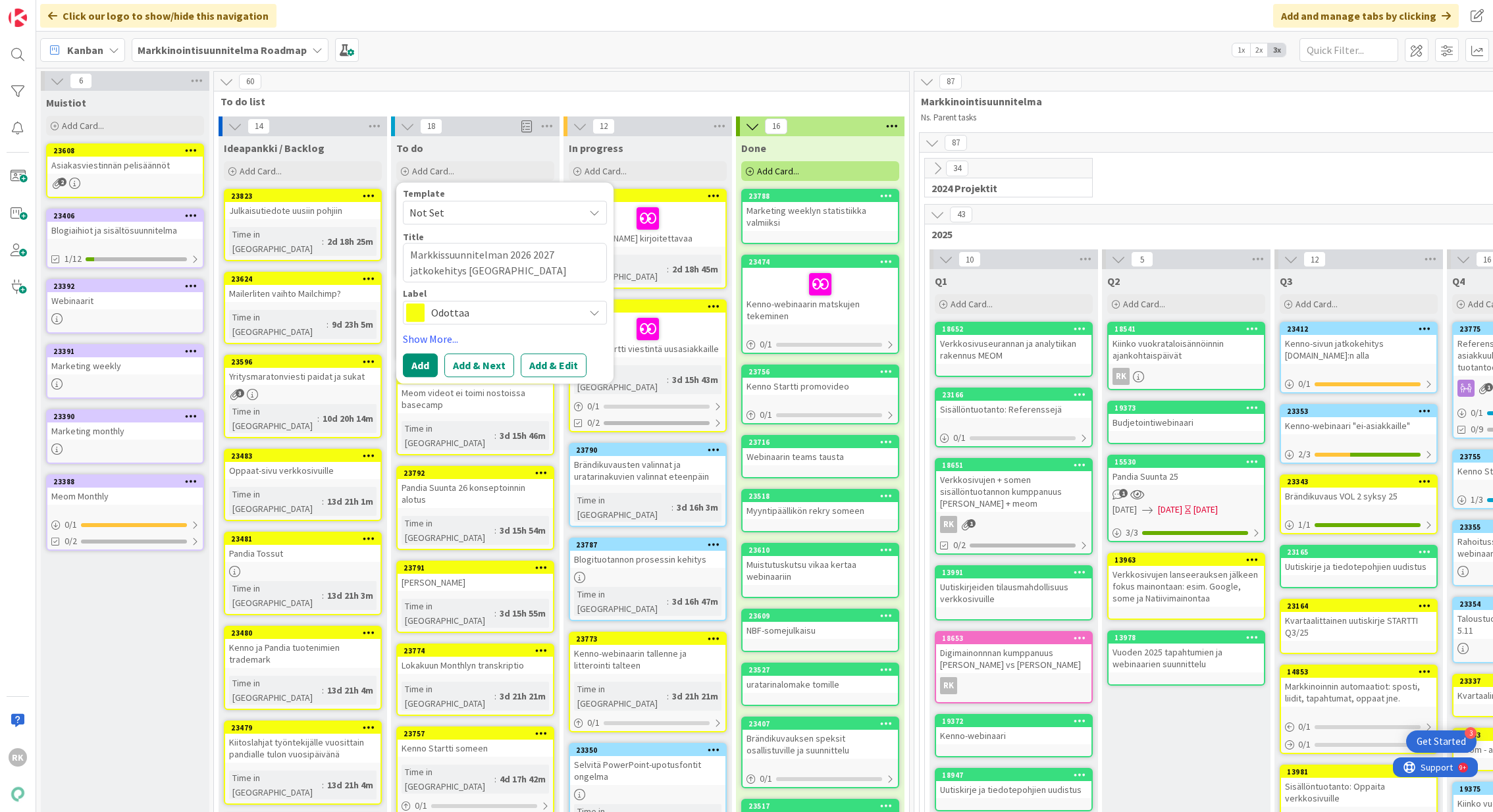
type textarea "x"
type textarea "Markkissuunnitelman 2026 2027 jatkokehitys Kanbanissa j"
type textarea "x"
type textarea "Markkissuunnitelman 2026 2027 jatkokehitys Kanbanissa ja"
type textarea "x"
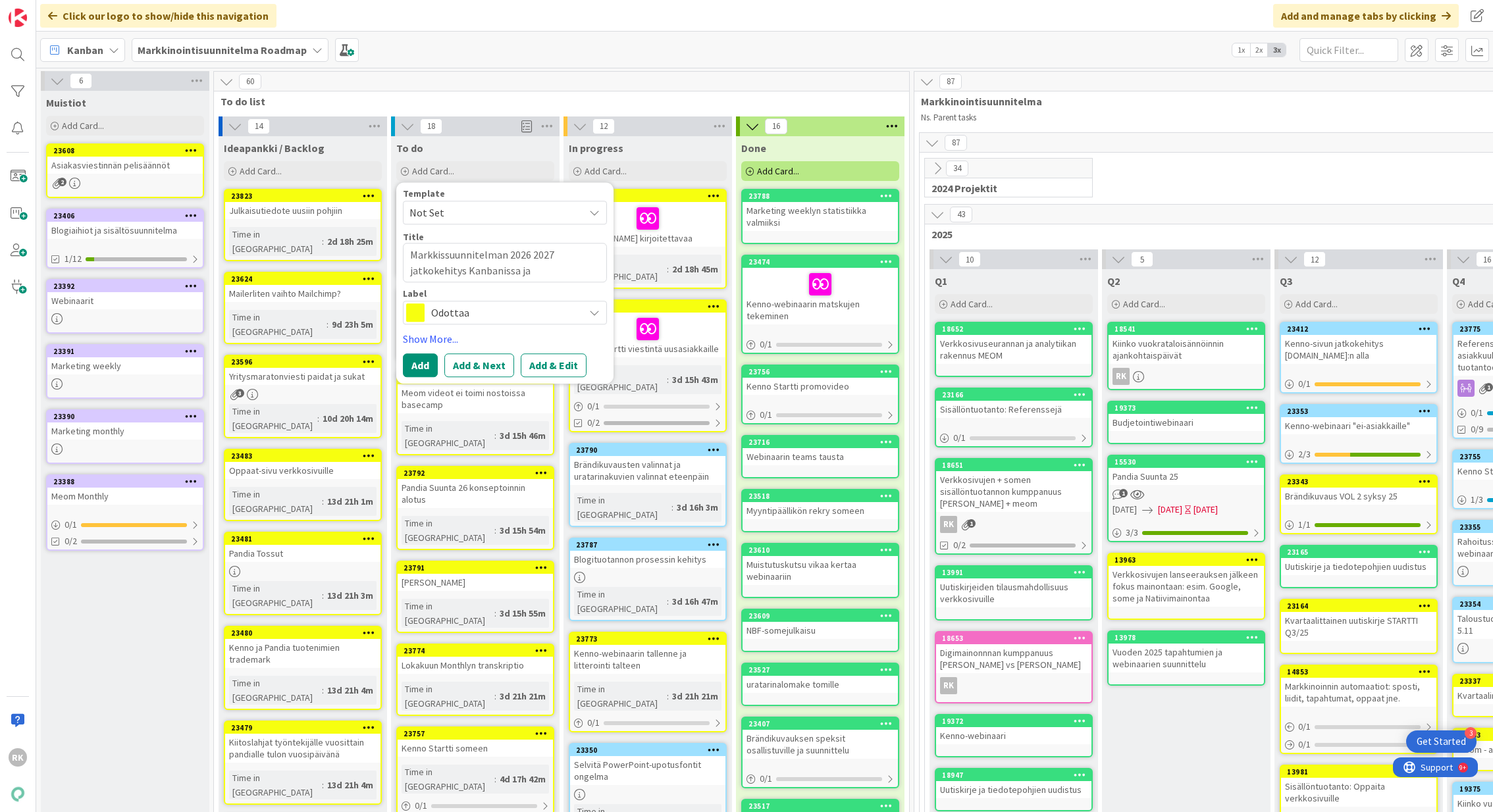
type textarea "Markkissuunnitelman 2026 2027 jatkokehitys Kanbanissa ja s"
type textarea "x"
type textarea "Markkissuunnitelman 2026 2027 jatkokehitys Kanbanissa ja si"
type textarea "x"
type textarea "Markkissuunnitelman 2026 2027 jatkokehitys Kanbanissa ja sit"
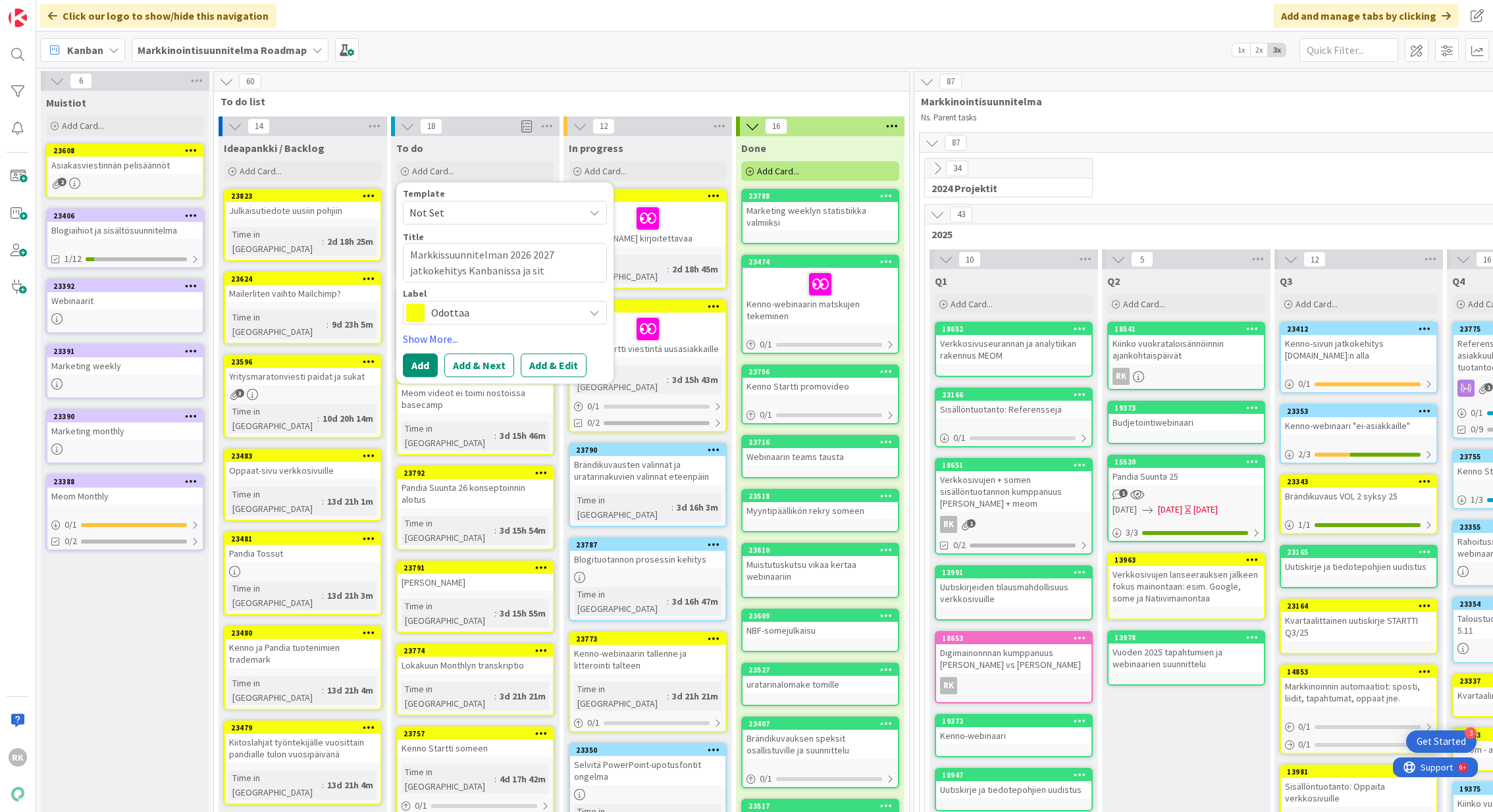
type textarea "x"
type textarea "Markkissuunnitelman 2026 2027 jatkokehitys Kanbanissa ja sito"
type textarea "x"
type textarea "Markkissuunnitelman 2026 2027 jatkokehitys Kanbanissa ja sitou"
type textarea "x"
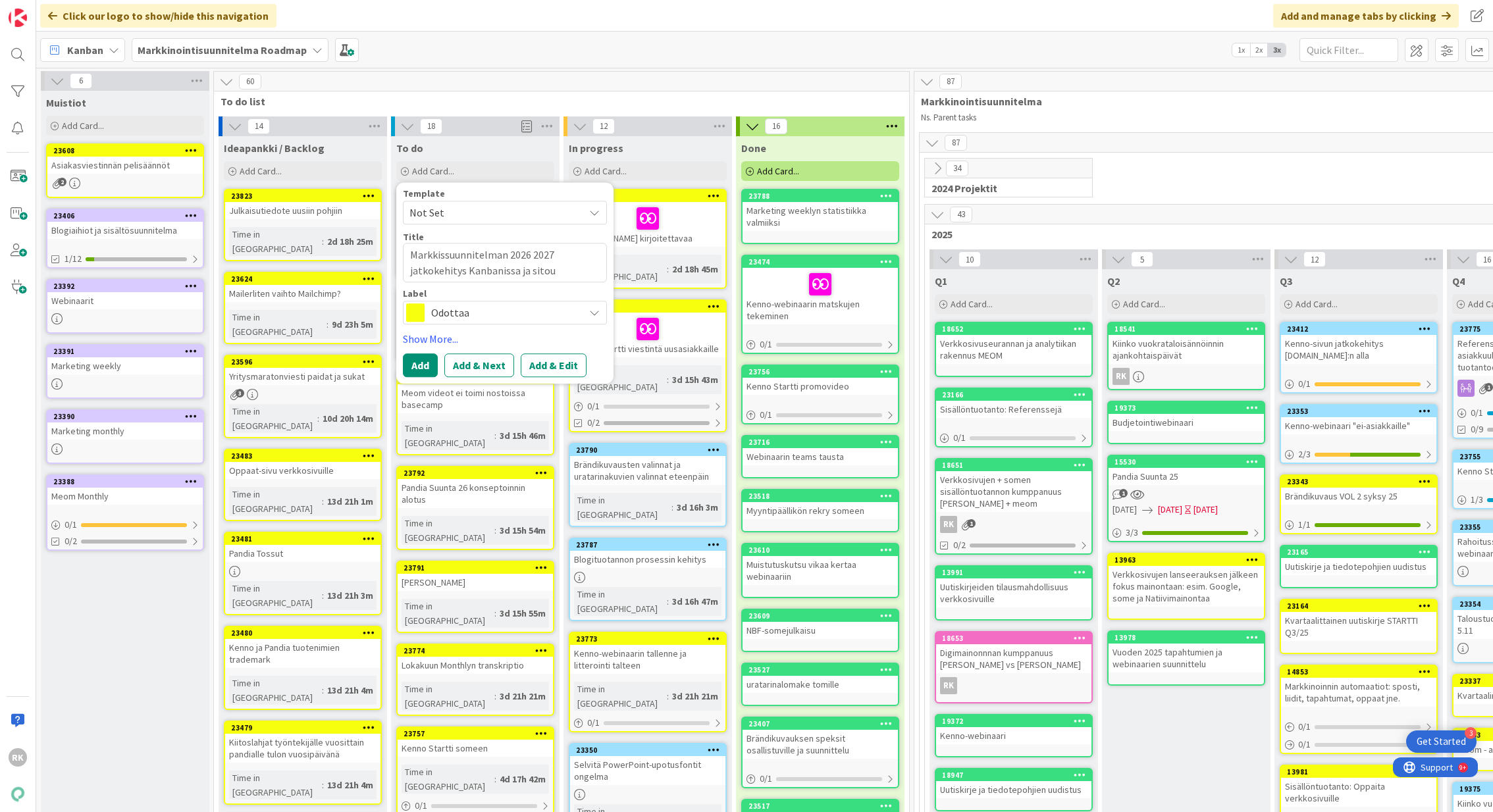
type textarea "Markkissuunnitelman 2026 2027 jatkokehitys Kanbanissa ja sitout"
type textarea "x"
type textarea "Markkissuunnitelman 2026 2027 jatkokehitys Kanbanissa ja sitoutt"
type textarea "x"
type textarea "Markkissuunnitelman 2026 2027 jatkokehitys Kanbanissa ja sitoutta"
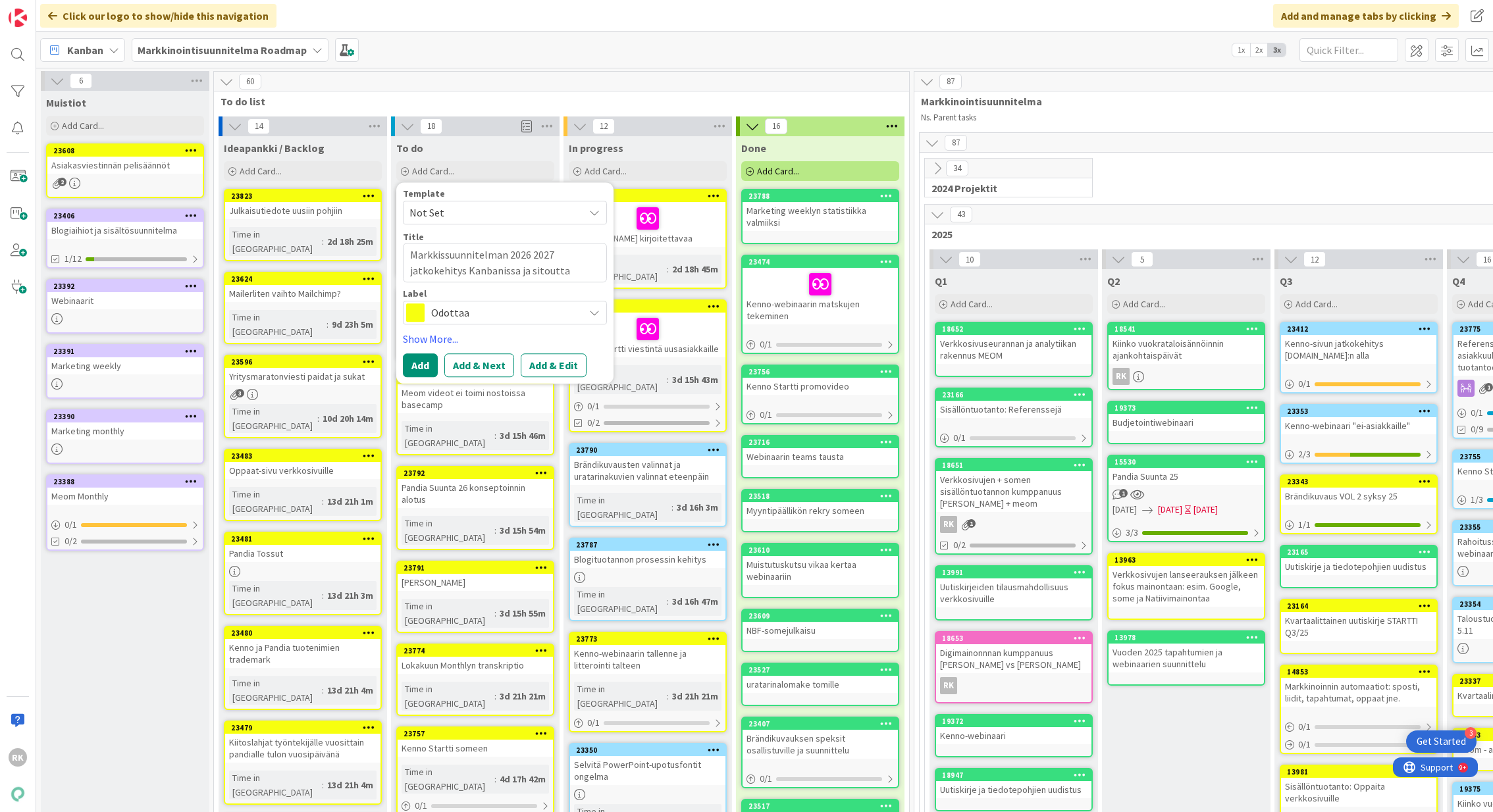
type textarea "x"
type textarea "Markkissuunnitelman 2026 2027 jatkokehitys Kanbanissa ja sitouttam"
type textarea "x"
type textarea "Markkissuunnitelman 2026 2027 jatkokehitys Kanbanissa ja sitouttami"
type textarea "x"
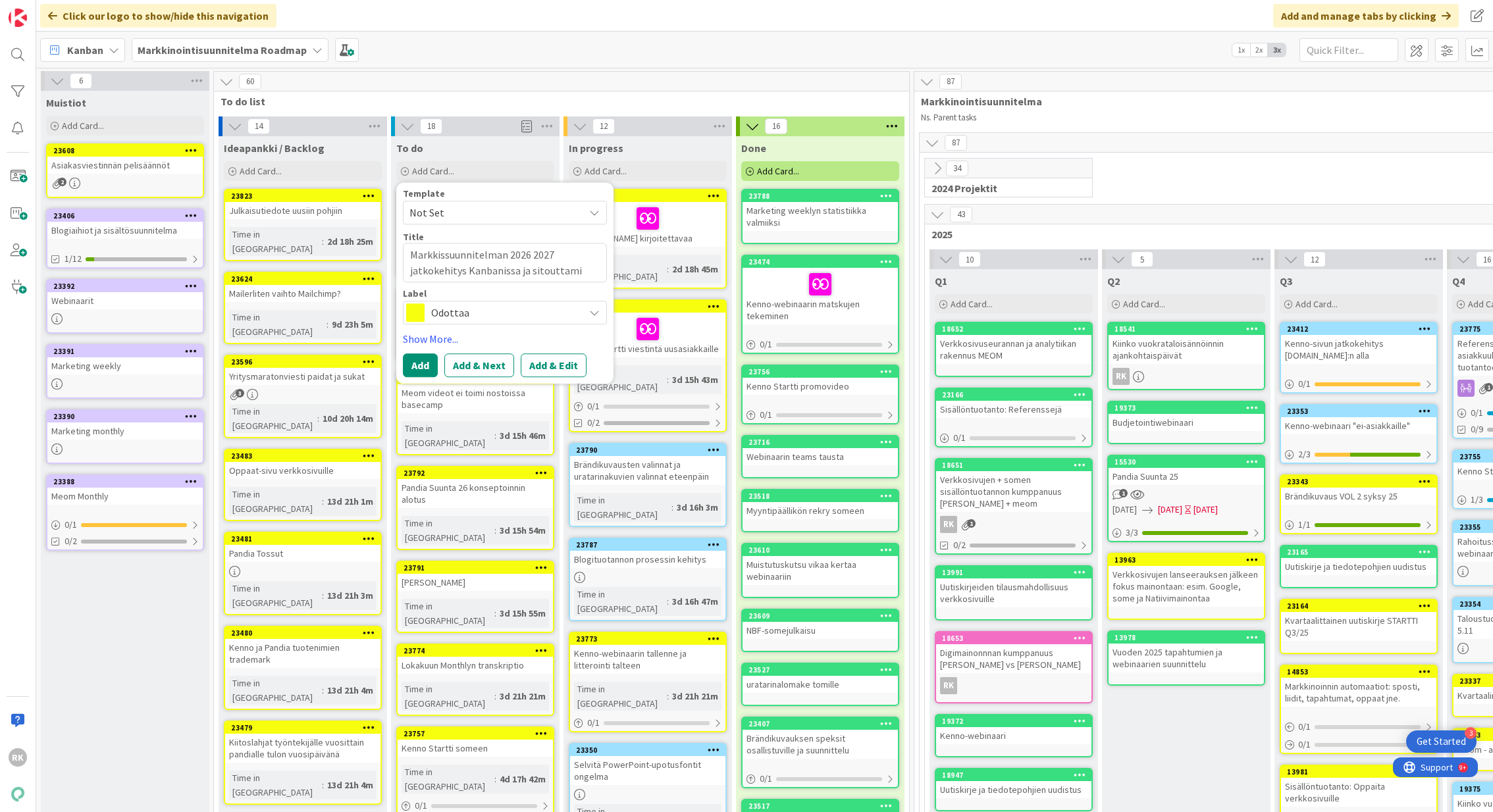
type textarea "Markkissuunnitelman 2026 2027 jatkokehitys Kanbanissa ja sitouttamin"
type textarea "x"
type textarea "Markkissuunnitelman 2026 2027 jatkokehitys Kanbanissa ja sitouttamine"
type textarea "x"
type textarea "Markkissuunnitelman 2026 2027 jatkokehitys Kanbanissa ja sitouttaminen"
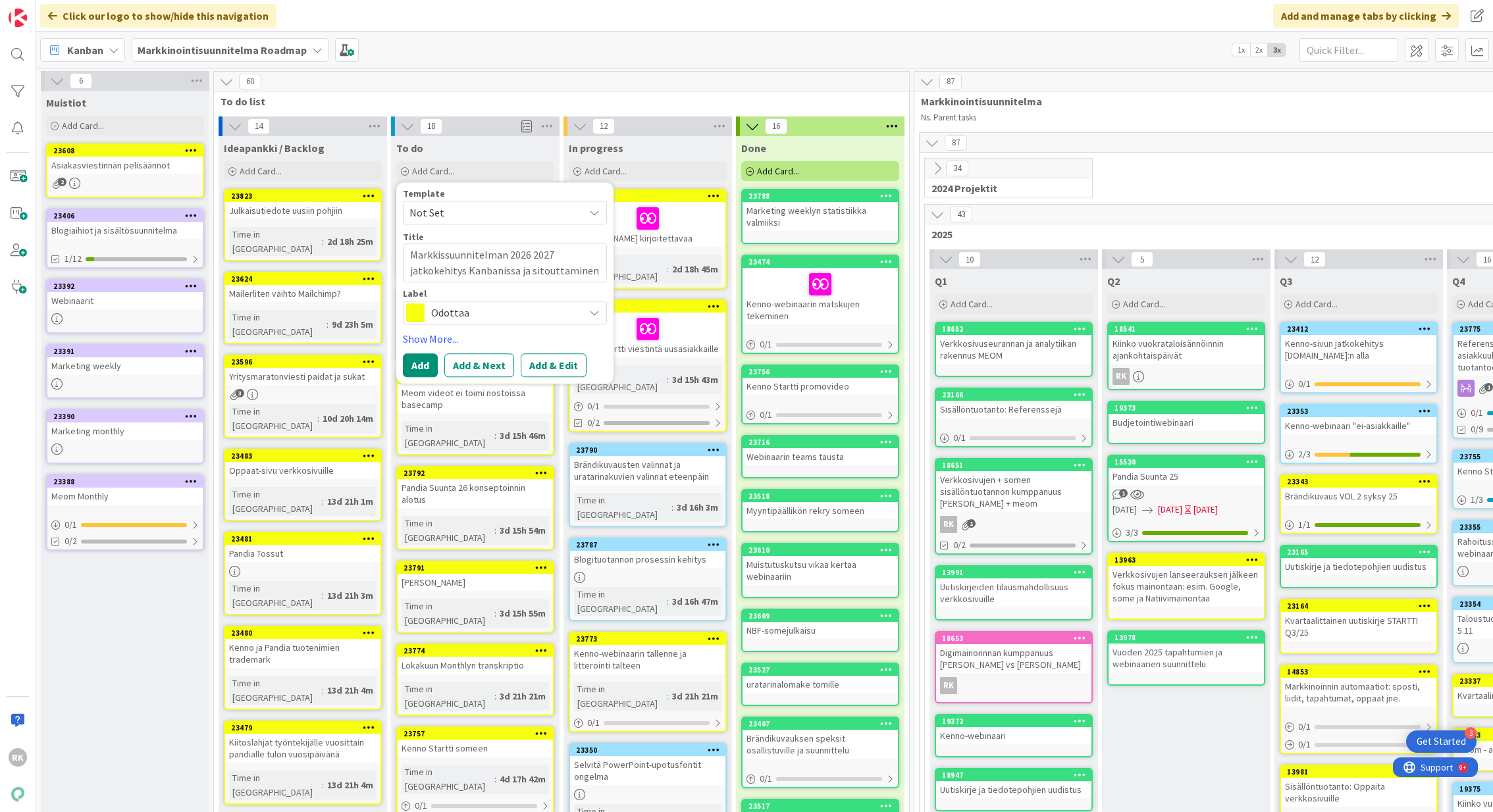
type textarea "x"
type textarea "Markkissuunnitelman 2026 2027 jatkokehitys Kanbanissa ja sitouttaminen"
type textarea "x"
type textarea "Markkissuunnitelman 2026 2027 jatkokehitys Kanbanissa ja sitouttaminen s"
type textarea "x"
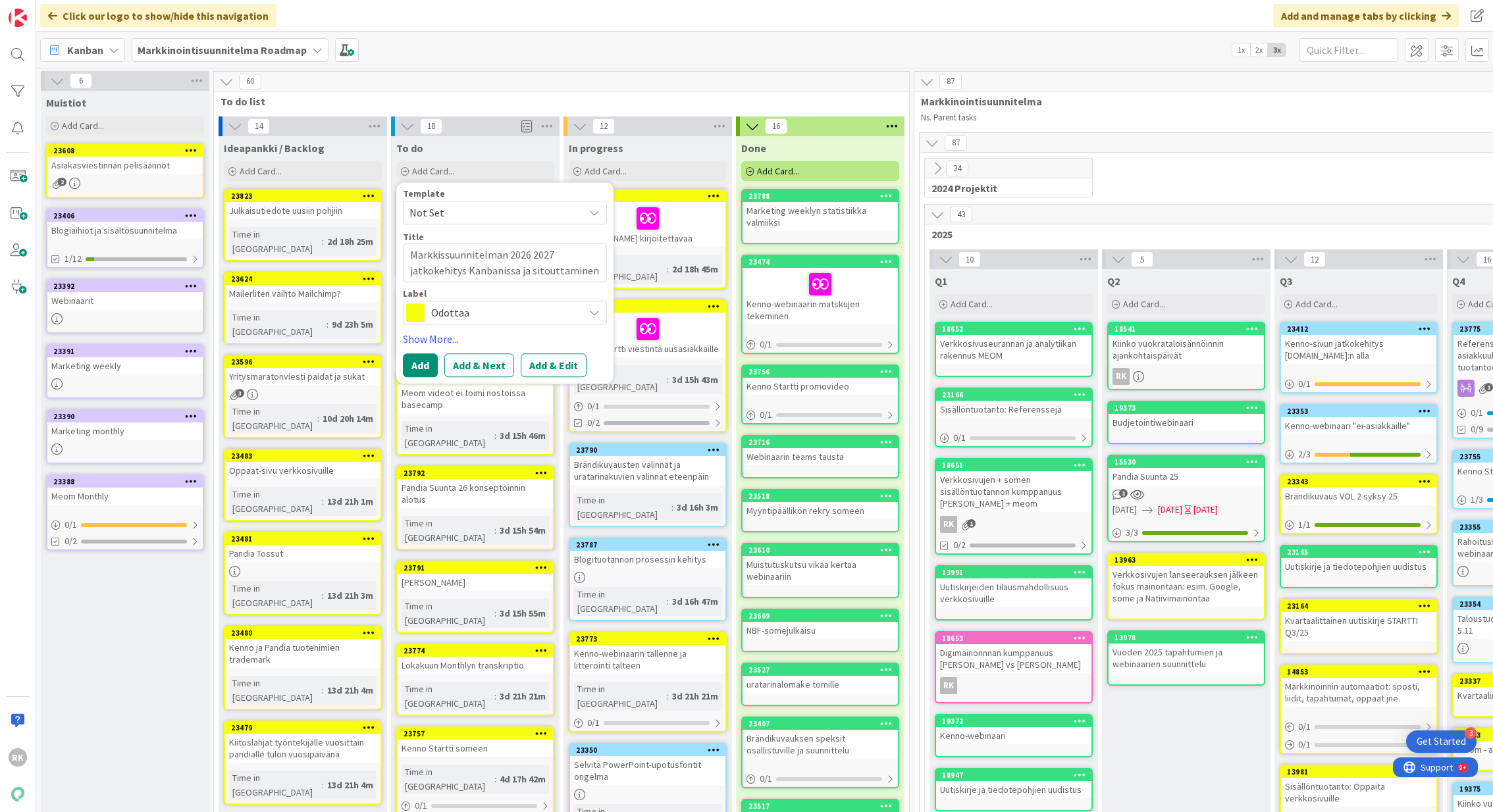
type textarea "Markkissuunnitelman 2026 2027 jatkokehitys Kanbanissa ja sitouttaminen st"
type textarea "x"
type textarea "Markkissuunnitelman 2026 2027 jatkokehitys Kanbanissa ja sitouttaminen str"
type textarea "x"
type textarea "Markkissuunnitelman 2026 2027 jatkokehitys Kanbanissa ja sitouttaminen stra"
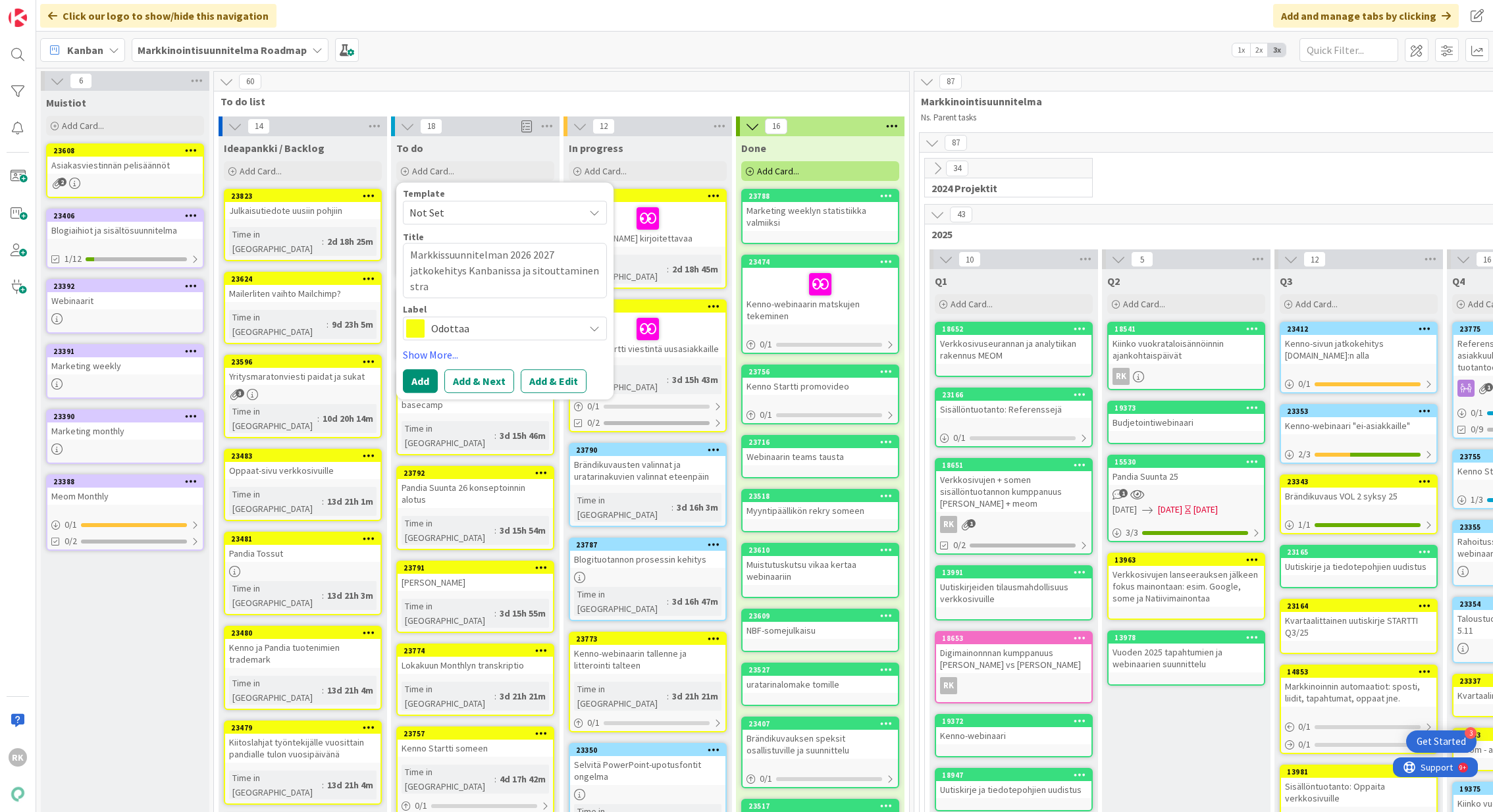
type textarea "x"
type textarea "Markkissuunnitelman 2026 2027 jatkokehitys Kanbanissa ja sitouttaminen strat"
type textarea "x"
type textarea "Markkissuunnitelman 2026 2027 jatkokehitys Kanbanissa ja sitouttaminen strate"
type textarea "x"
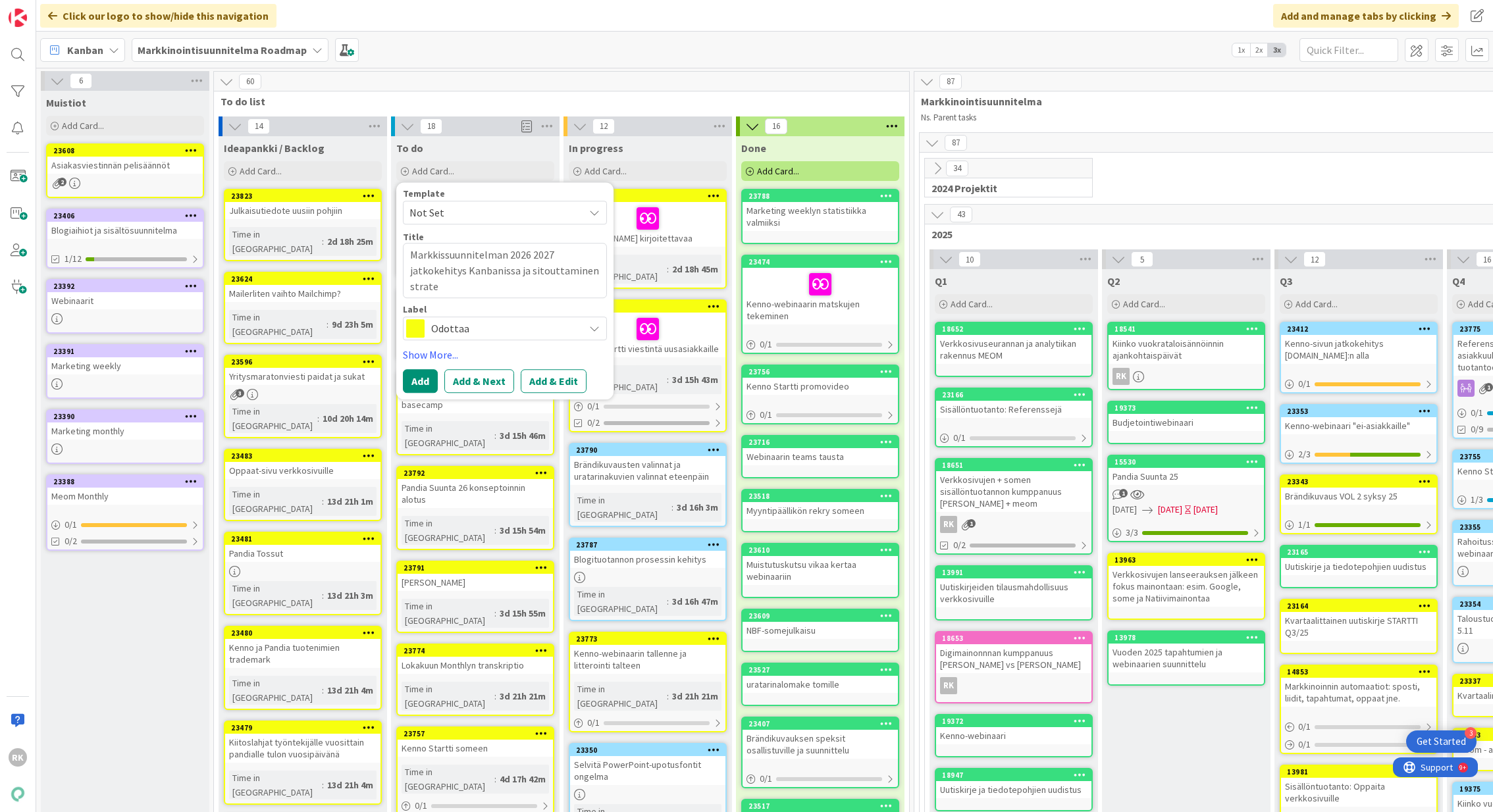
type textarea "Markkissuunnitelman 2026 2027 jatkokehitys Kanbanissa ja sitouttaminen strateg"
type textarea "x"
type textarea "Markkissuunnitelman 2026 2027 jatkokehitys Kanbanissa ja sitouttaminen strategi"
type textarea "x"
type textarea "Markkissuunnitelman 2026 2027 jatkokehitys Kanbanissa ja sitouttaminen strategia"
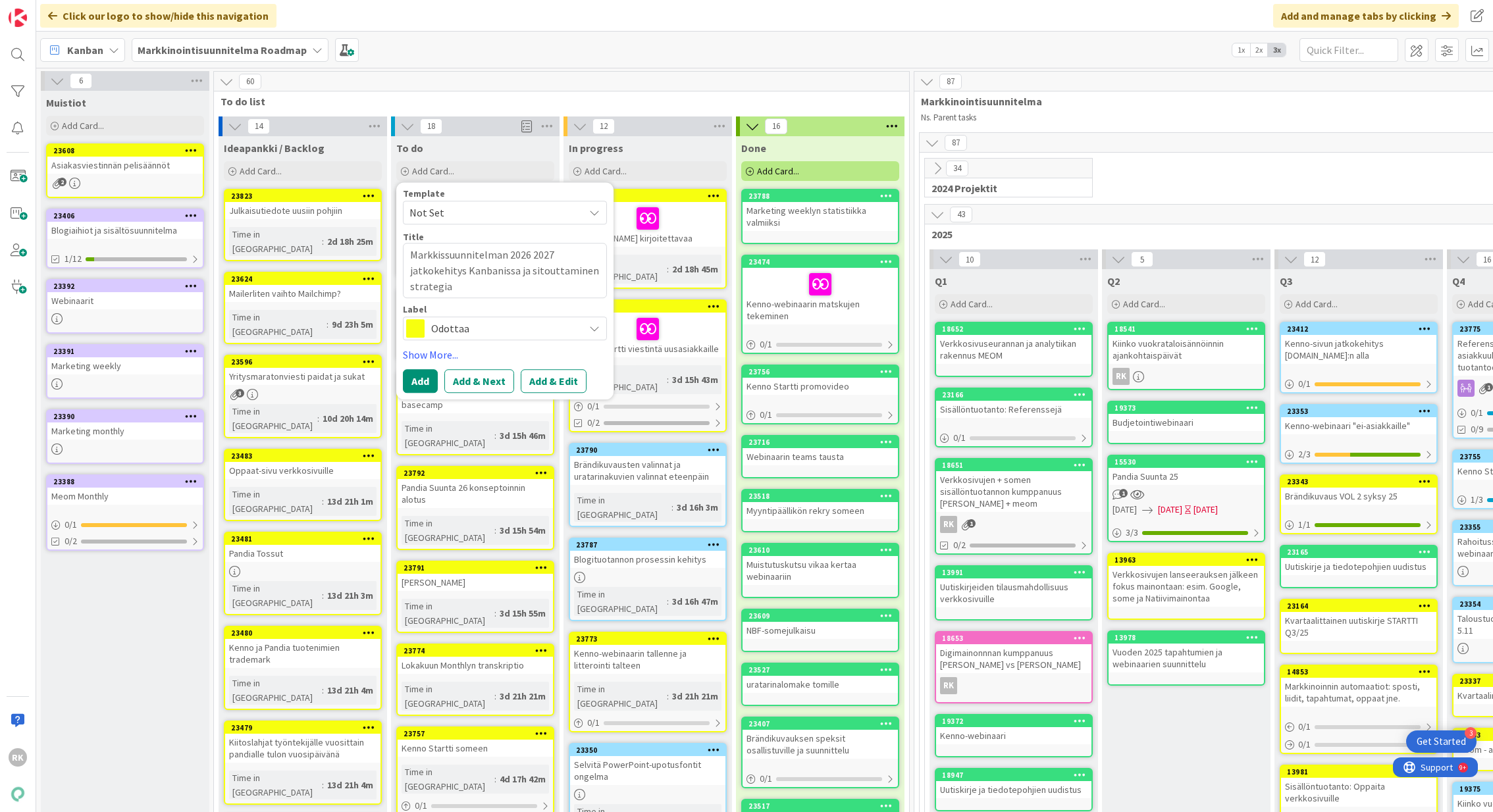
type textarea "x"
type textarea "Markkissuunnitelman 2026 2027 jatkokehitys Kanbanissa ja sitouttaminen strategi…"
type textarea "x"
type textarea "Markkissuunnitelman 2026 2027 jatkokehitys Kanbanissa ja sitouttaminen strategi…"
click at [410, 386] on button "Add" at bounding box center [420, 381] width 35 height 24
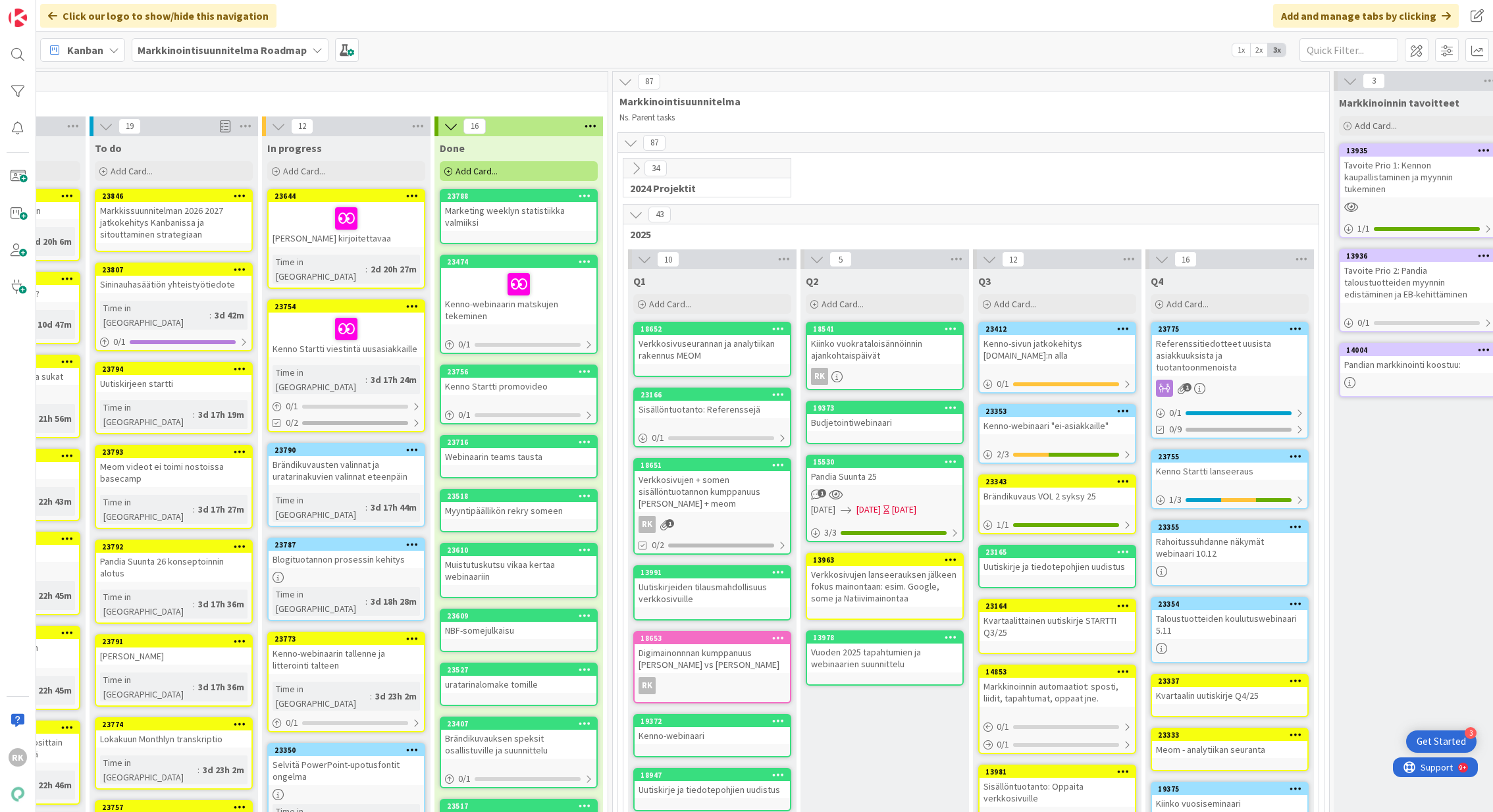
scroll to position [0, 300]
click at [635, 169] on icon at bounding box center [637, 168] width 14 height 14
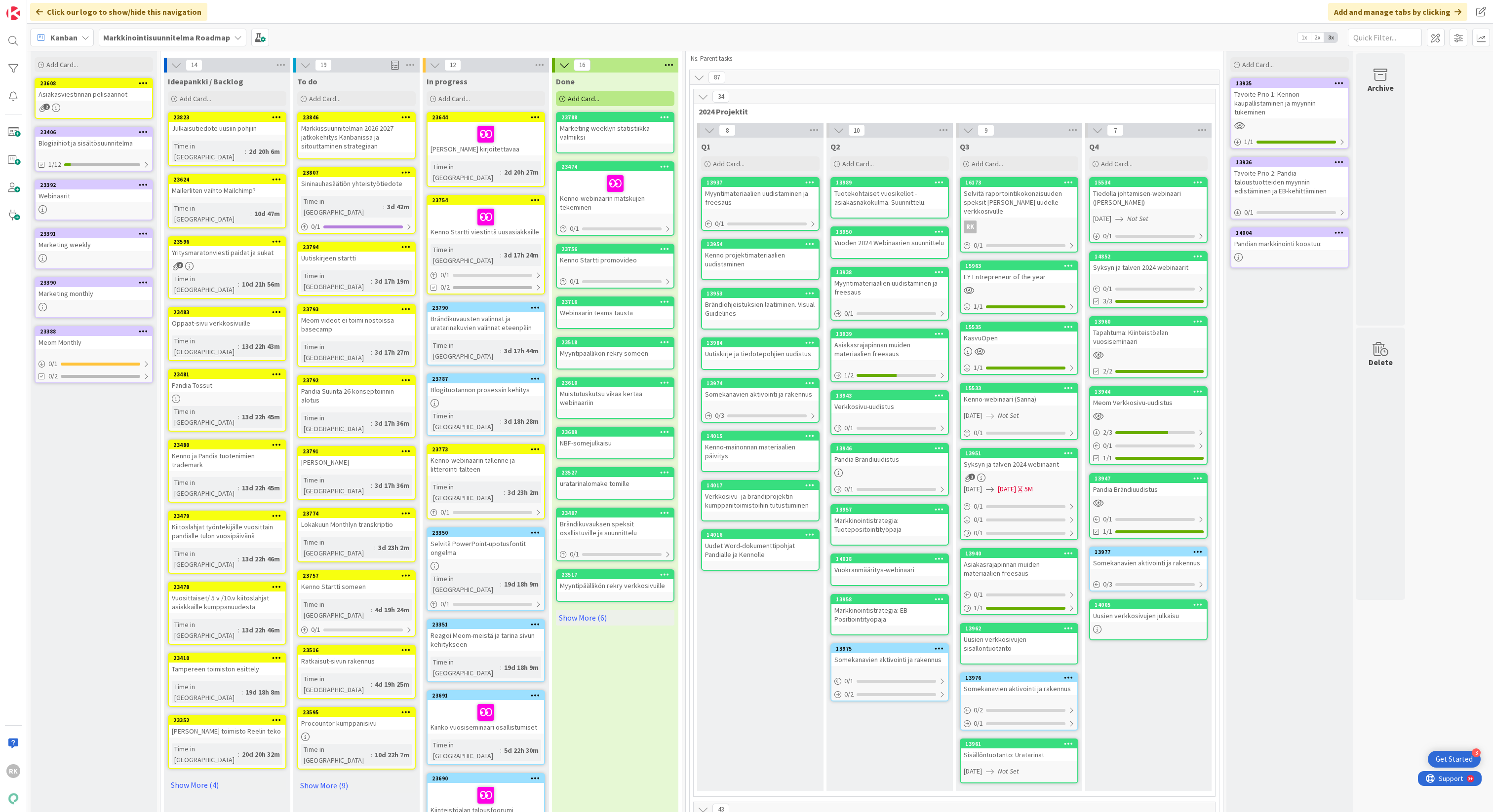
scroll to position [34, 0]
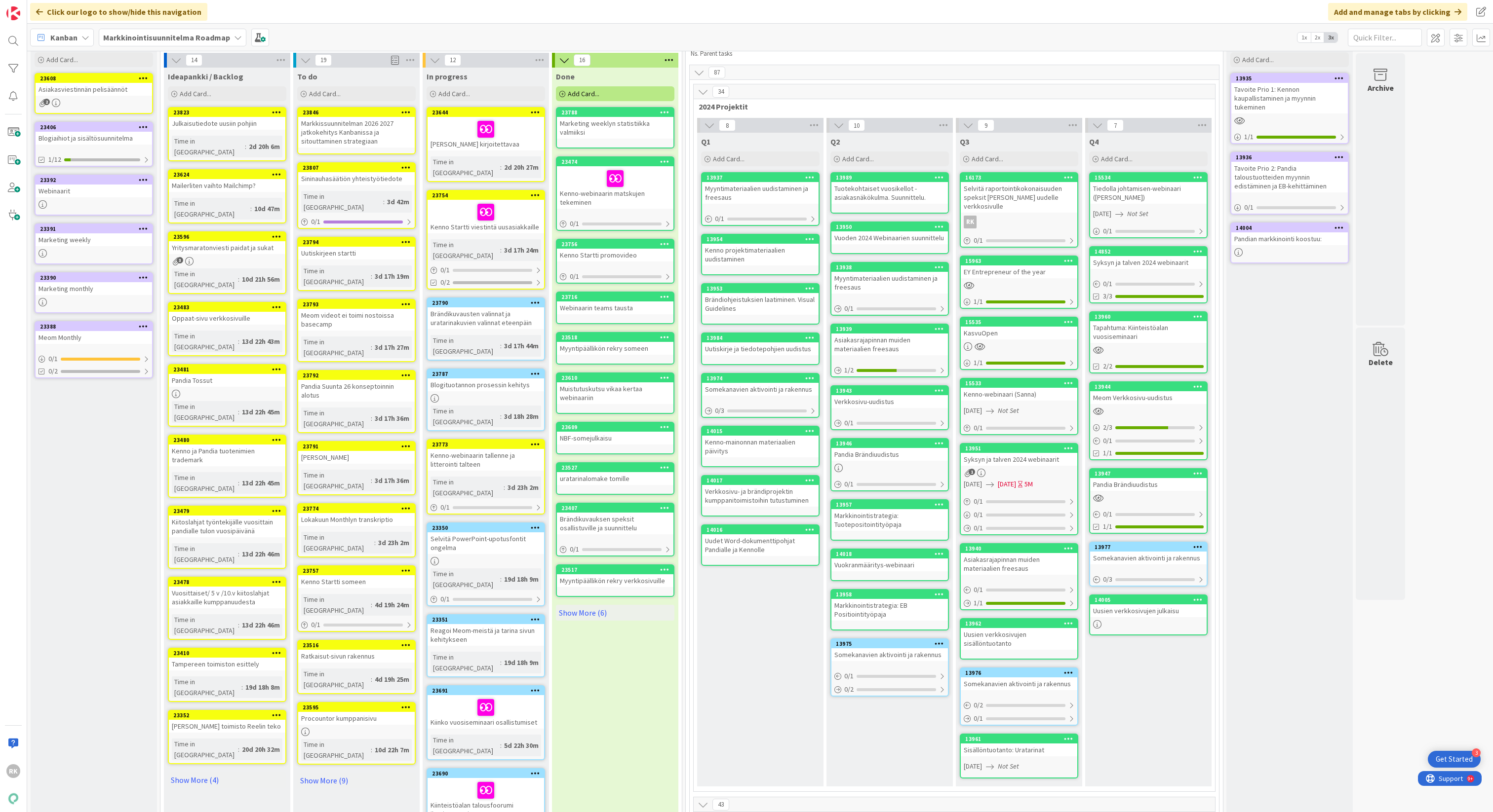
click at [1119, 101] on div "Tavoite Prio 1: Kennon kaupallistaminen ja myynnin tukeminen" at bounding box center [1289, 98] width 117 height 30
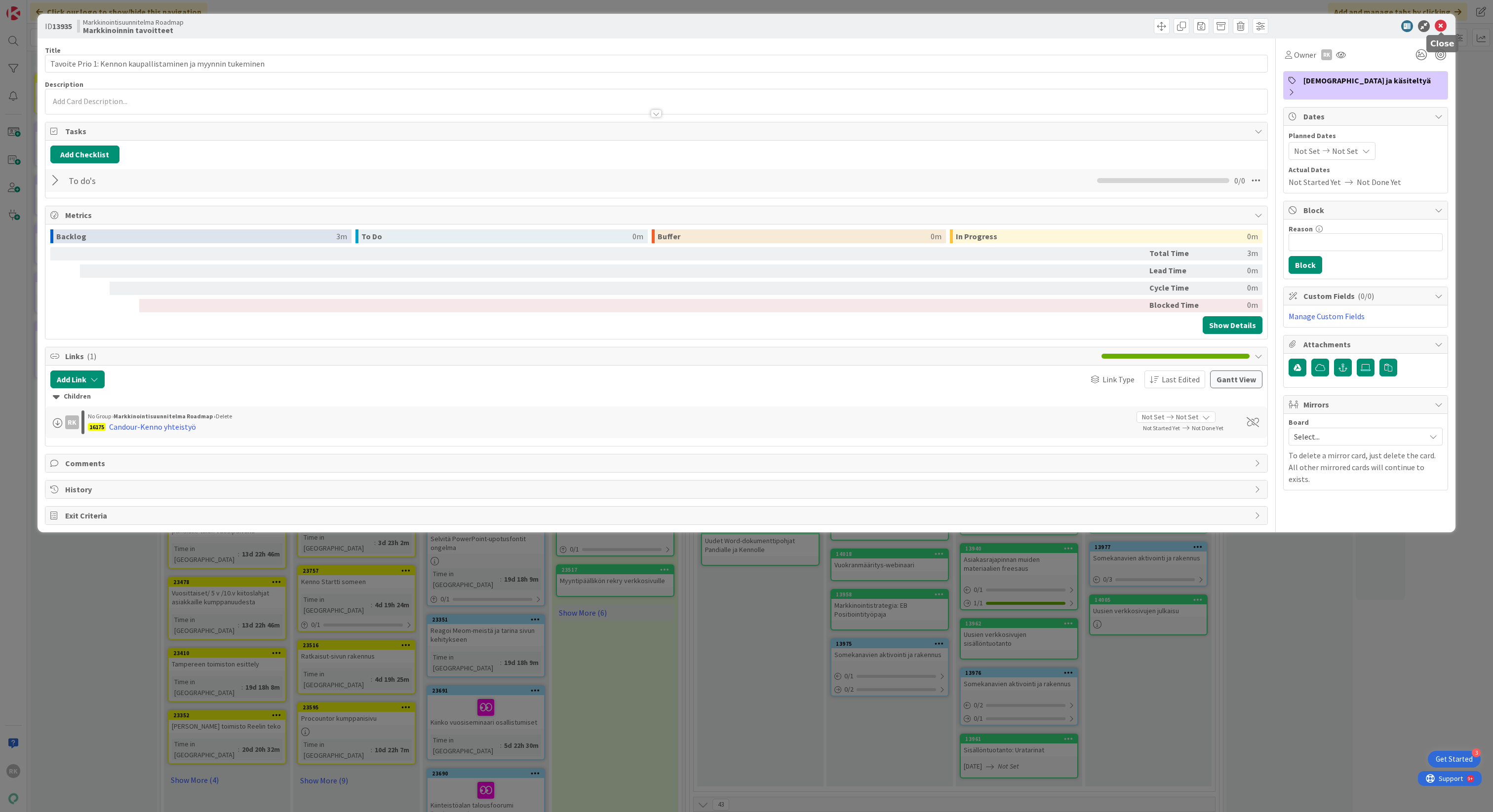
click at [1119, 26] on icon at bounding box center [1440, 26] width 12 height 12
